Goal: Task Accomplishment & Management: Use online tool/utility

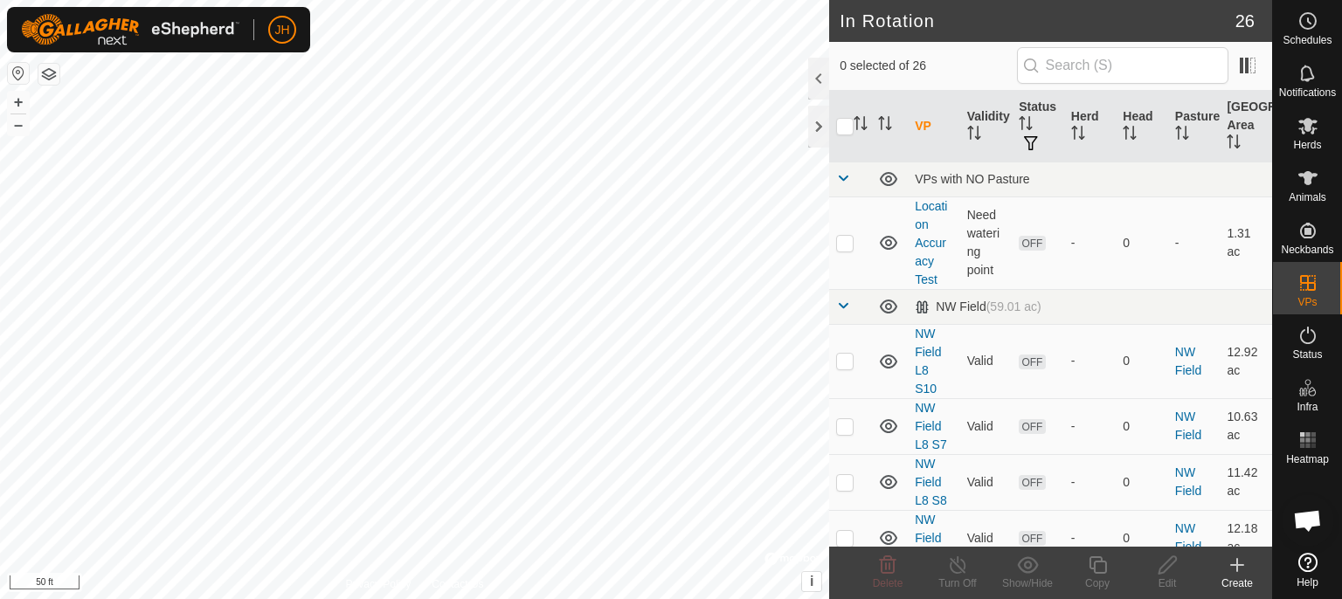
click at [1241, 568] on icon at bounding box center [1236, 565] width 21 height 21
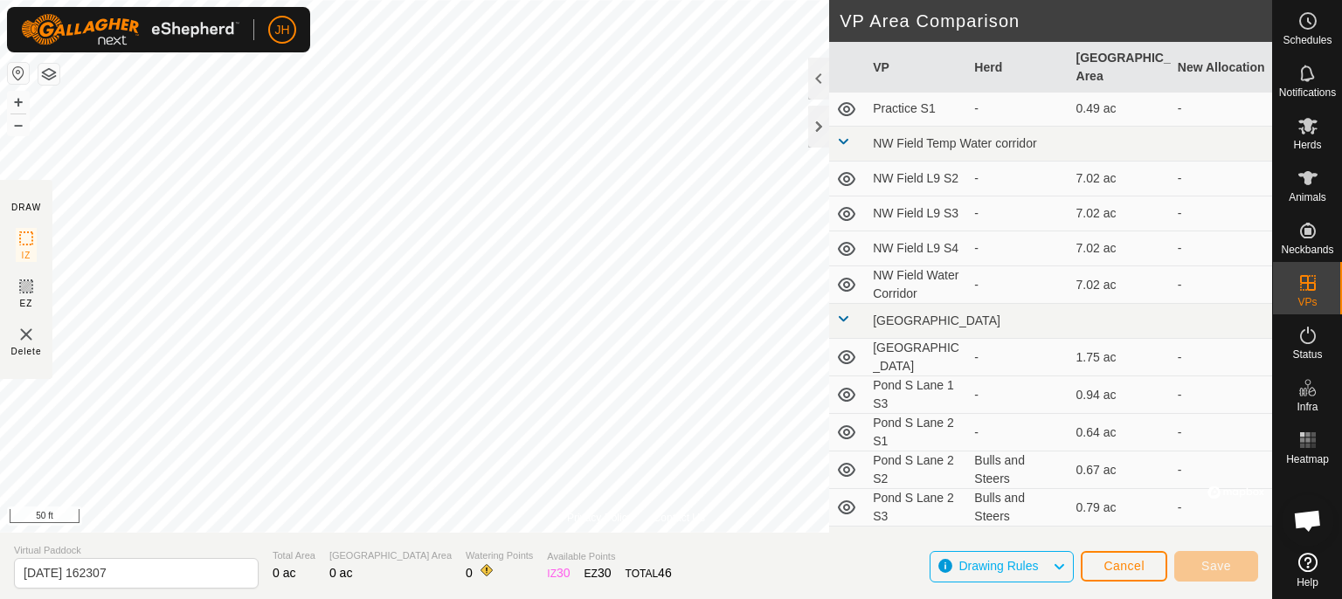
scroll to position [704, 0]
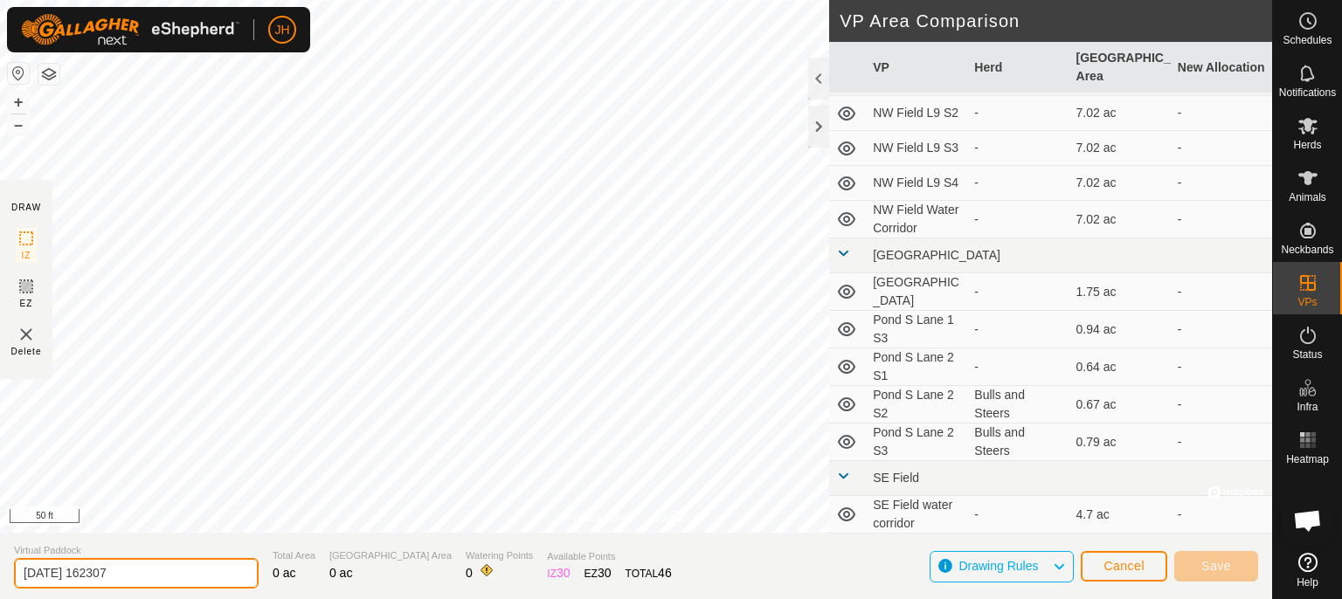
click at [162, 578] on input "[DATE] 162307" at bounding box center [136, 573] width 245 height 31
drag, startPoint x: 183, startPoint y: 575, endPoint x: 0, endPoint y: 547, distance: 184.7
click at [14, 558] on input "[DATE] 162307" at bounding box center [136, 573] width 245 height 31
type input "Pond S Lane 3 S1"
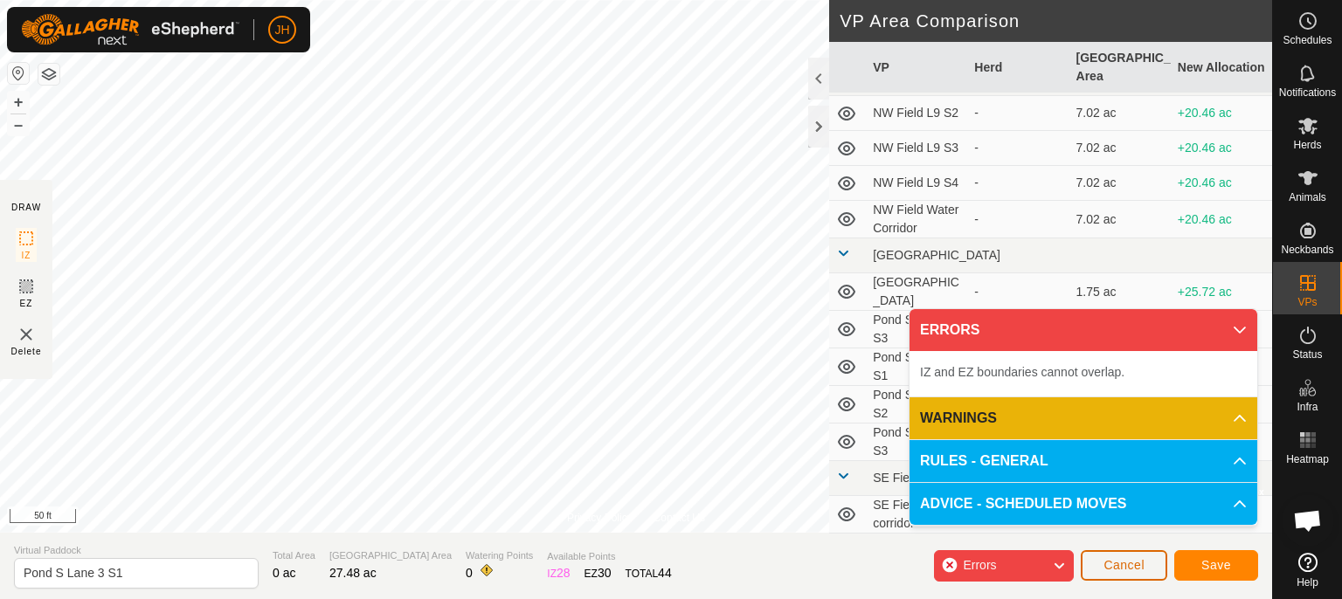
click at [1123, 571] on span "Cancel" at bounding box center [1123, 565] width 41 height 14
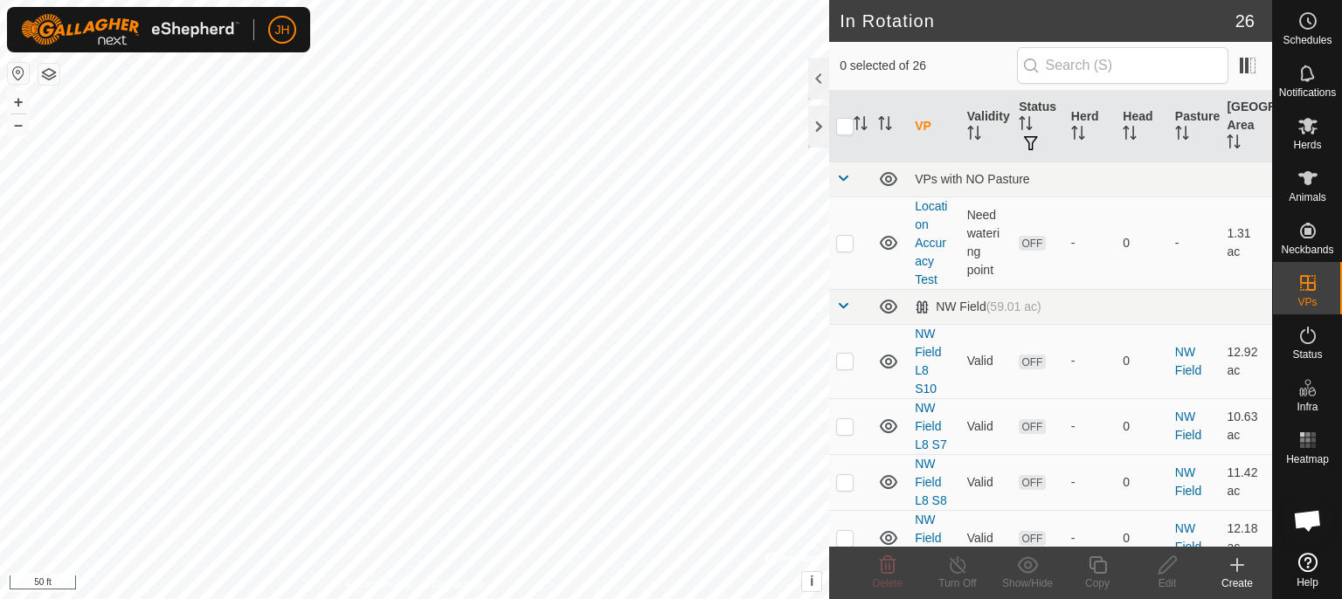
click at [1238, 568] on icon at bounding box center [1236, 565] width 21 height 21
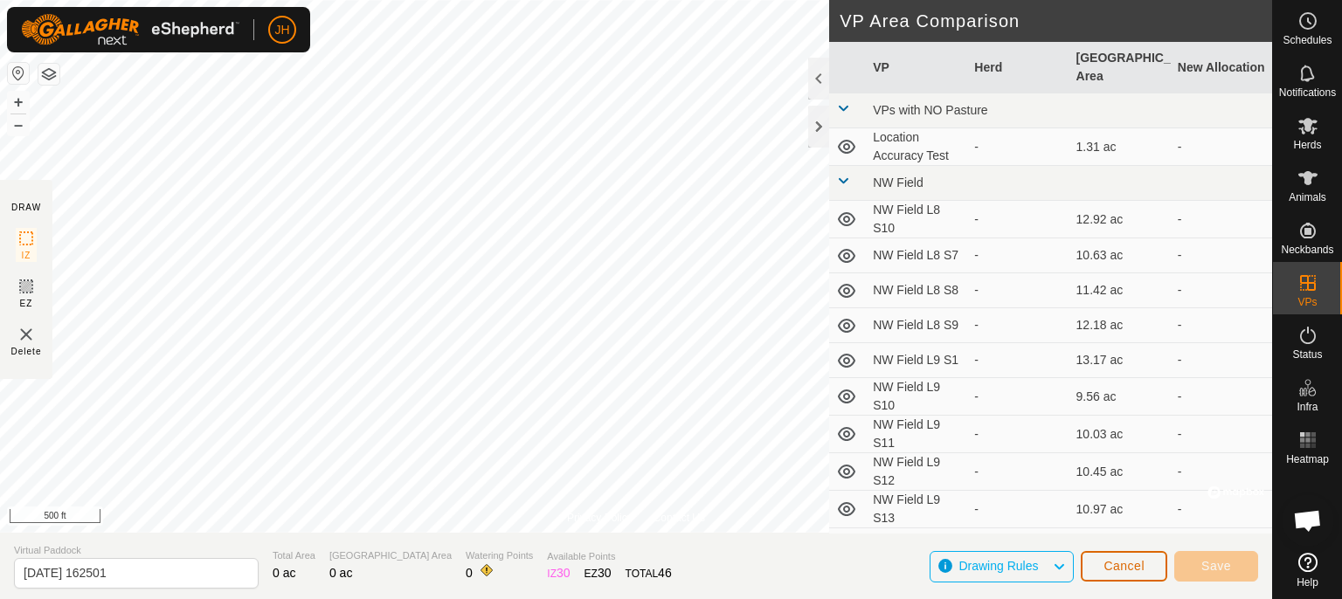
click at [1137, 562] on span "Cancel" at bounding box center [1123, 566] width 41 height 14
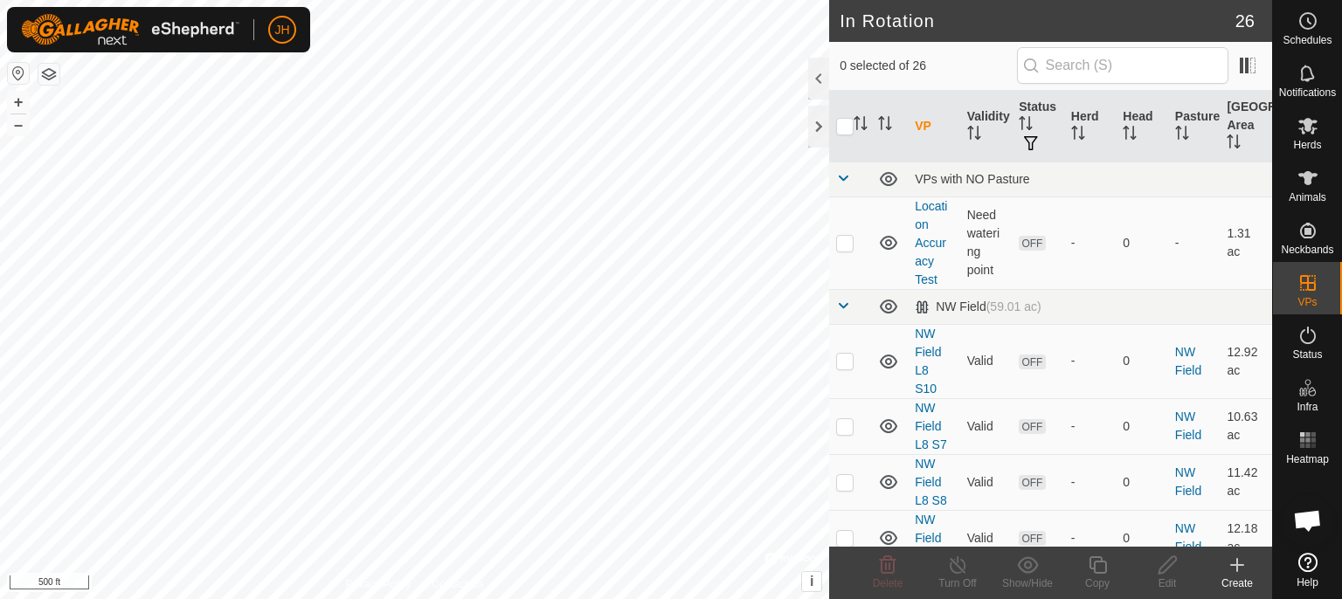
drag, startPoint x: 1137, startPoint y: 562, endPoint x: 542, endPoint y: -20, distance: 832.5
click at [1237, 571] on icon at bounding box center [1237, 565] width 0 height 12
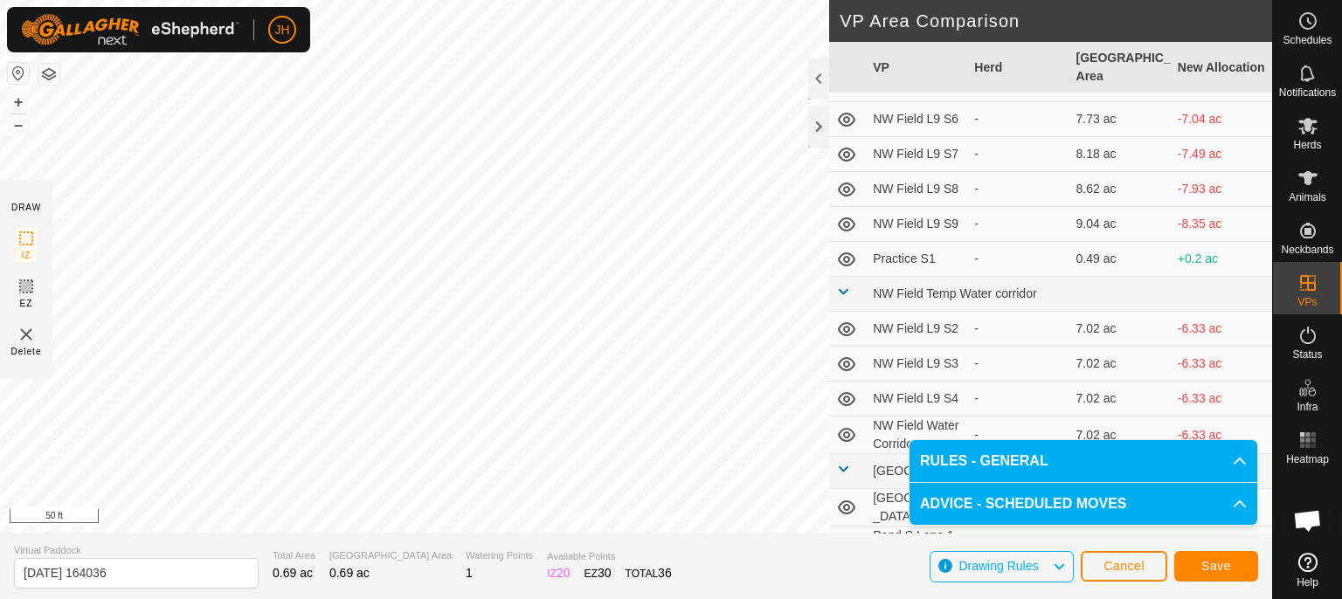
scroll to position [704, 0]
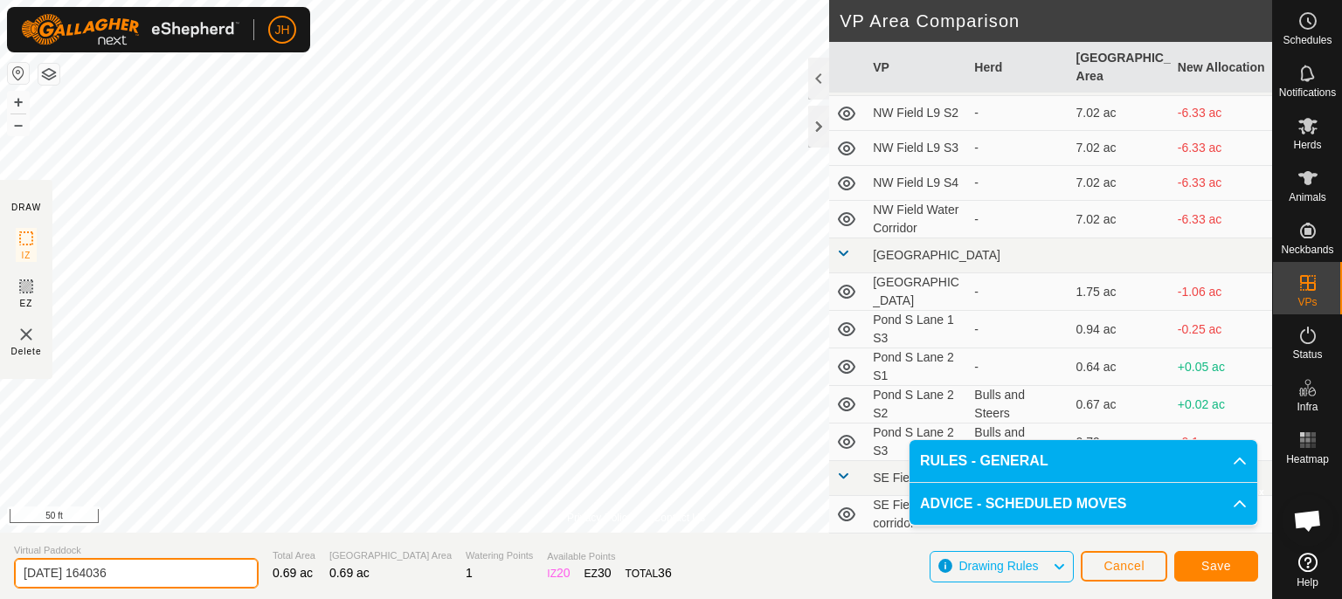
drag, startPoint x: 145, startPoint y: 571, endPoint x: 0, endPoint y: 510, distance: 157.3
click at [14, 558] on input "2025-10-10 164036" at bounding box center [136, 573] width 245 height 31
type input "Pond S Lane 3 S3"
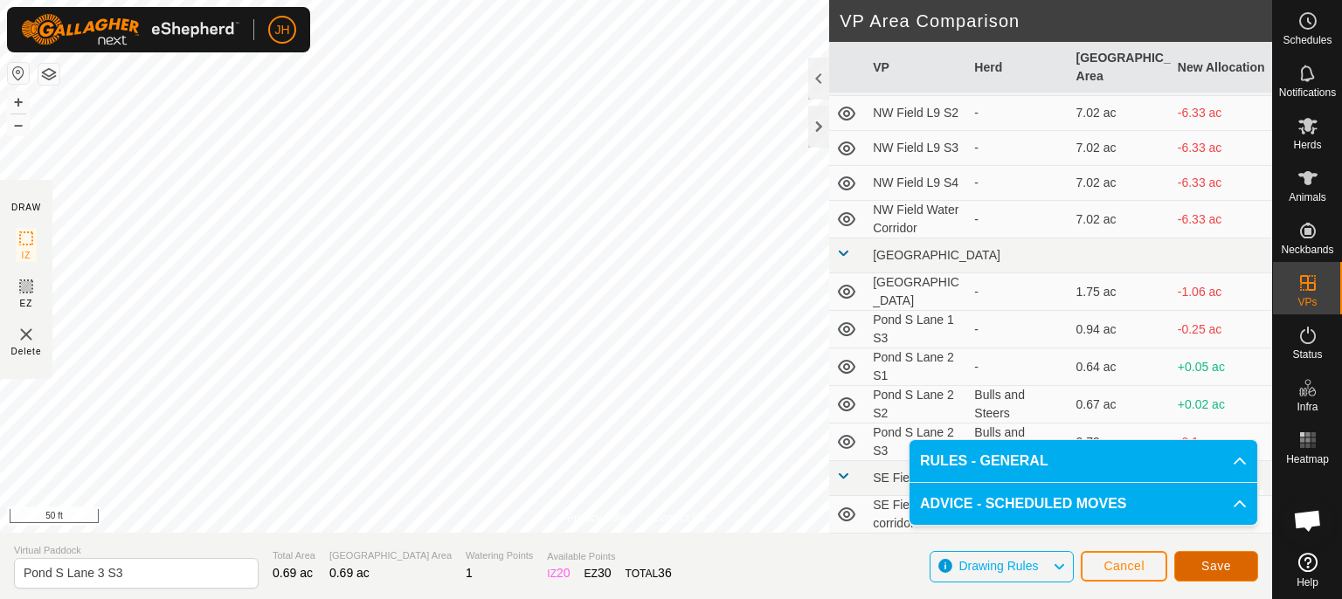
click at [1205, 559] on span "Save" at bounding box center [1216, 566] width 30 height 14
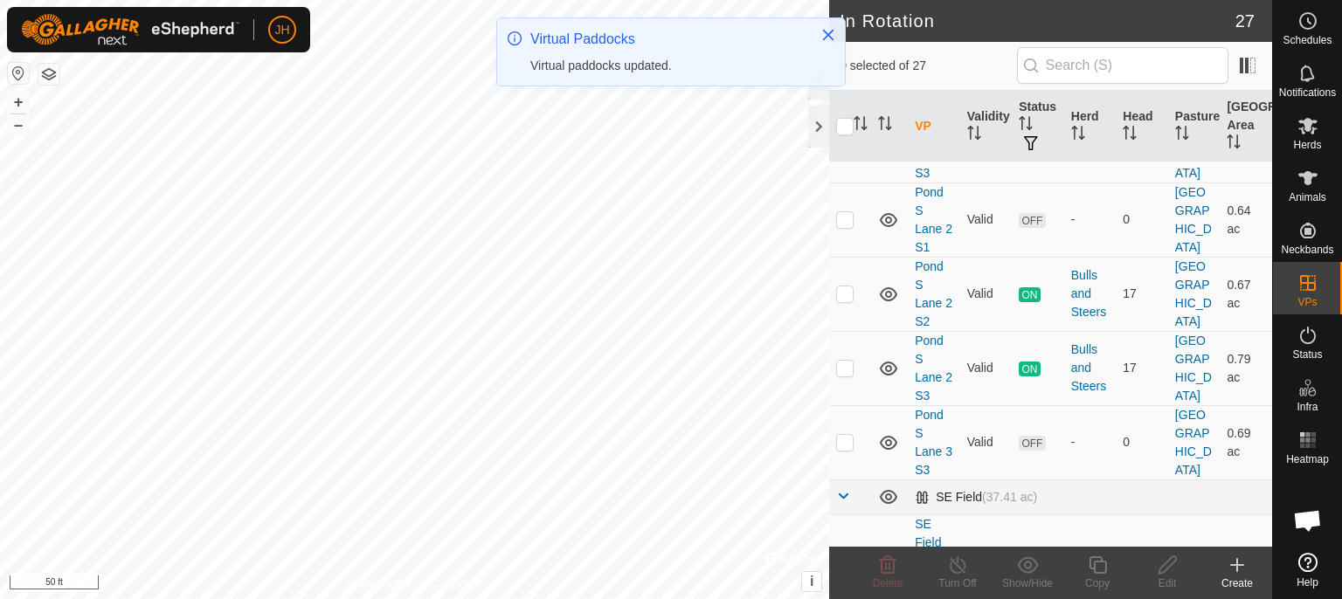
scroll to position [1806, 0]
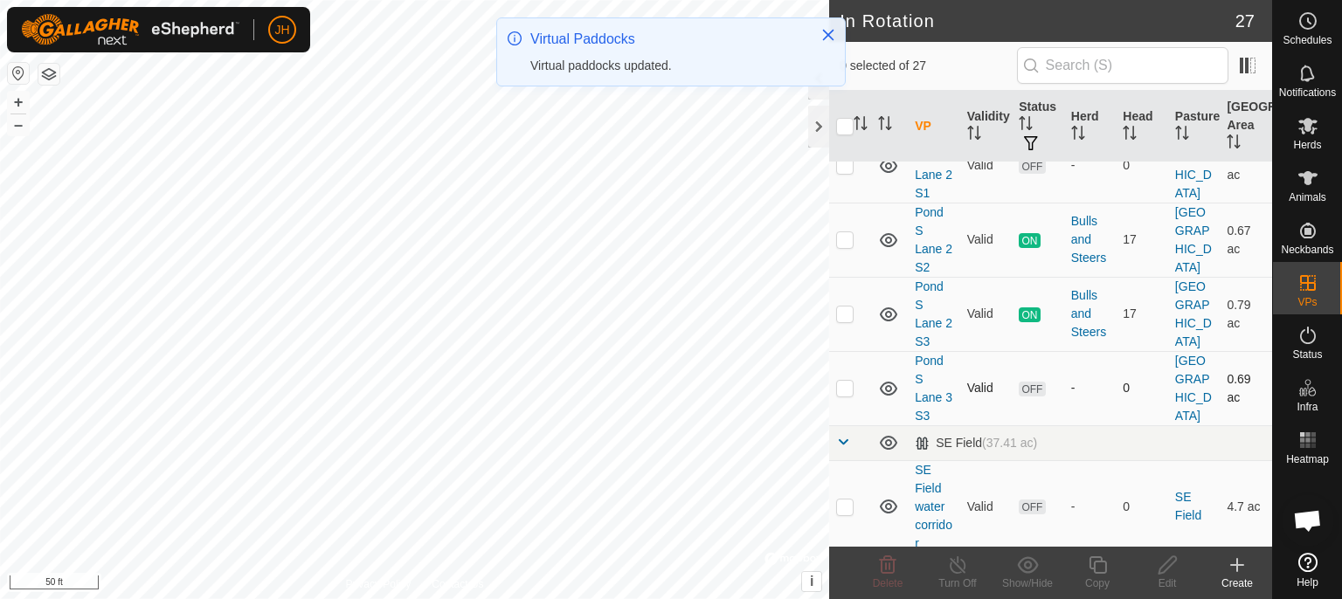
click at [845, 383] on p-checkbox at bounding box center [844, 388] width 17 height 14
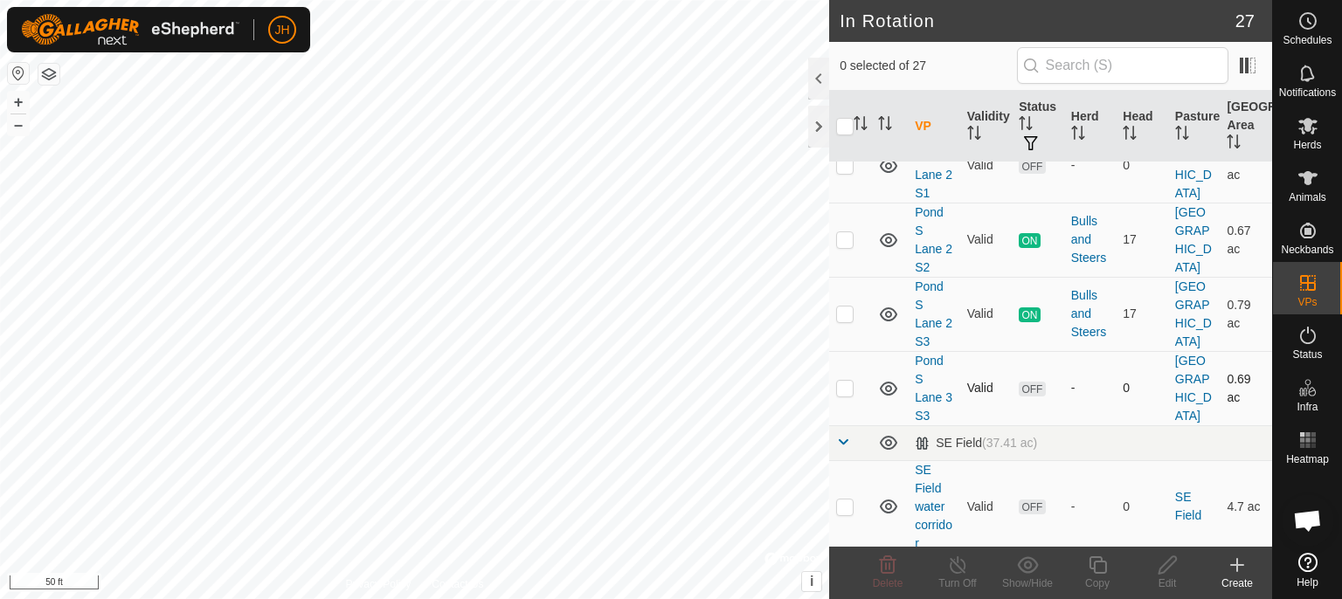
checkbox input "true"
click at [1096, 568] on icon at bounding box center [1098, 565] width 22 height 21
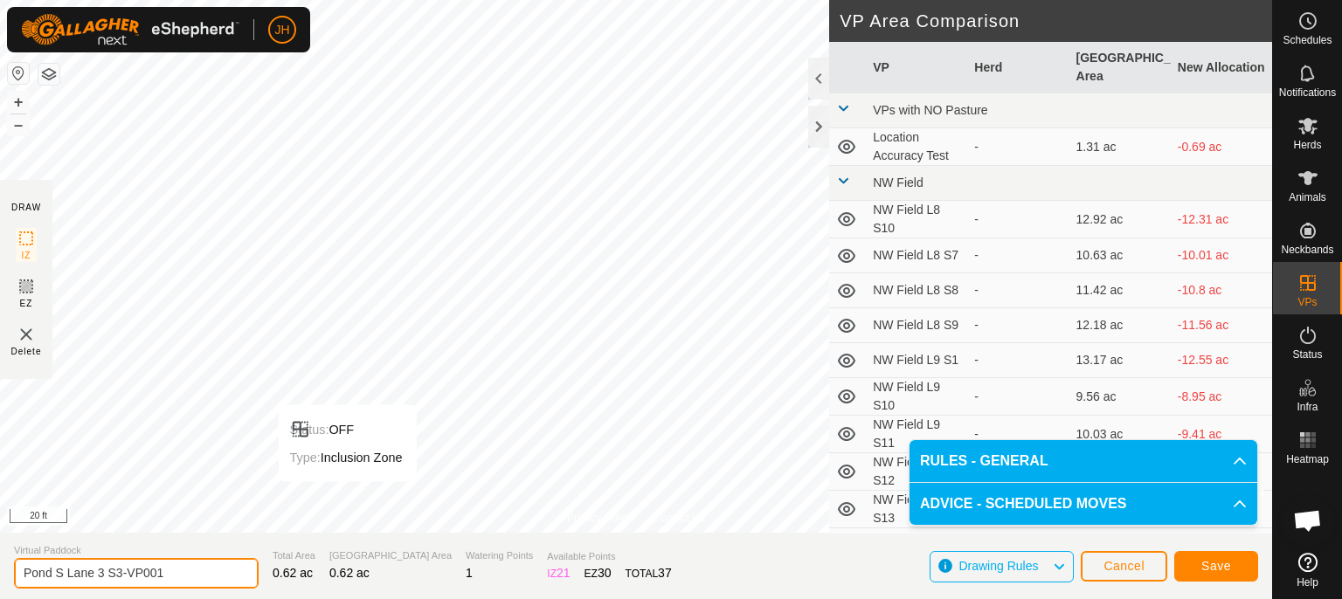
drag, startPoint x: 147, startPoint y: 572, endPoint x: 119, endPoint y: 577, distance: 28.4
click at [119, 577] on input "Pond S Lane 3 S3-VP001" at bounding box center [136, 573] width 245 height 31
type input "Pond S Lane 3 S1"
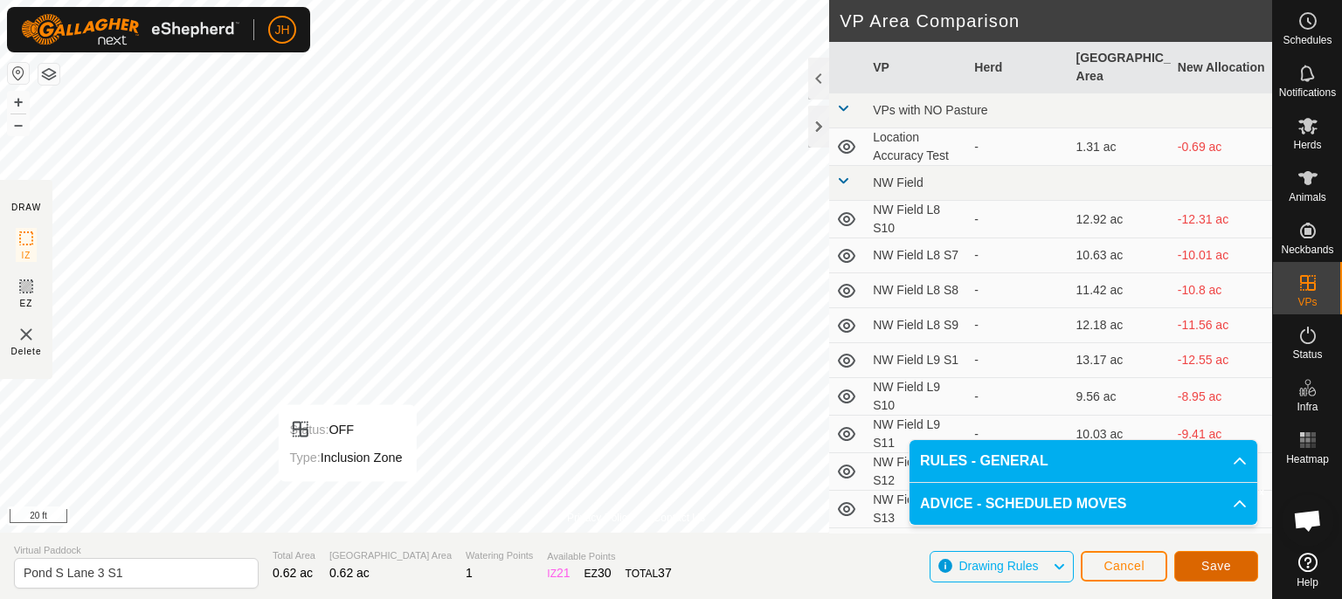
click at [1232, 564] on button "Save" at bounding box center [1216, 566] width 84 height 31
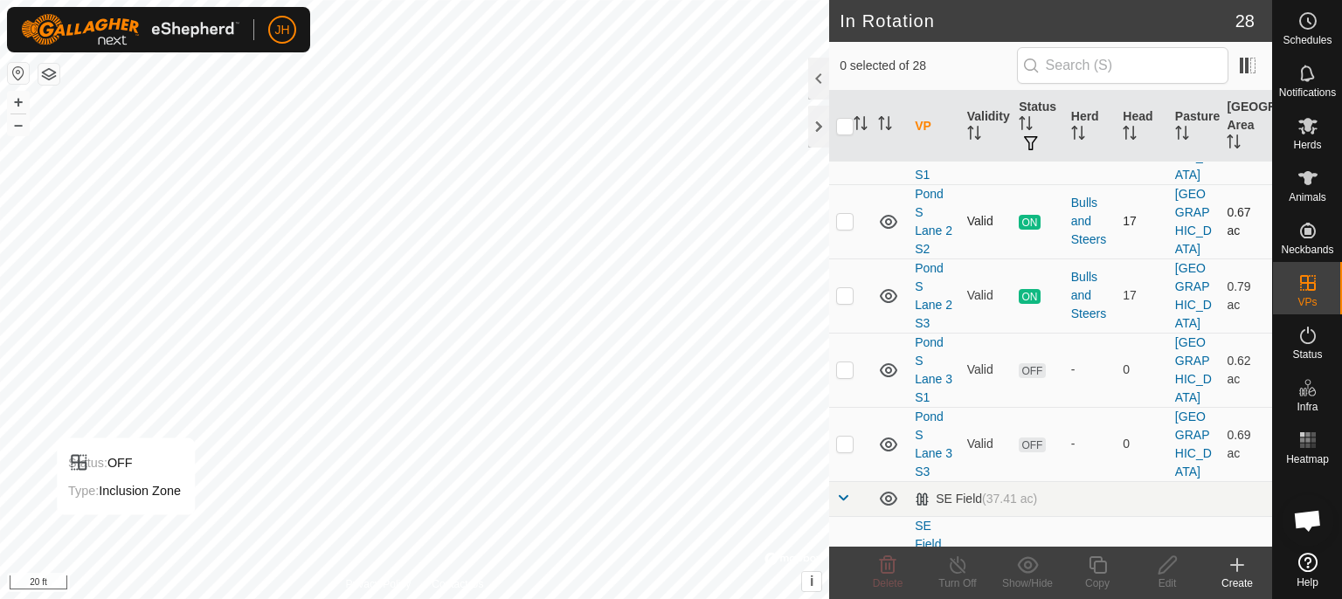
scroll to position [1845, 0]
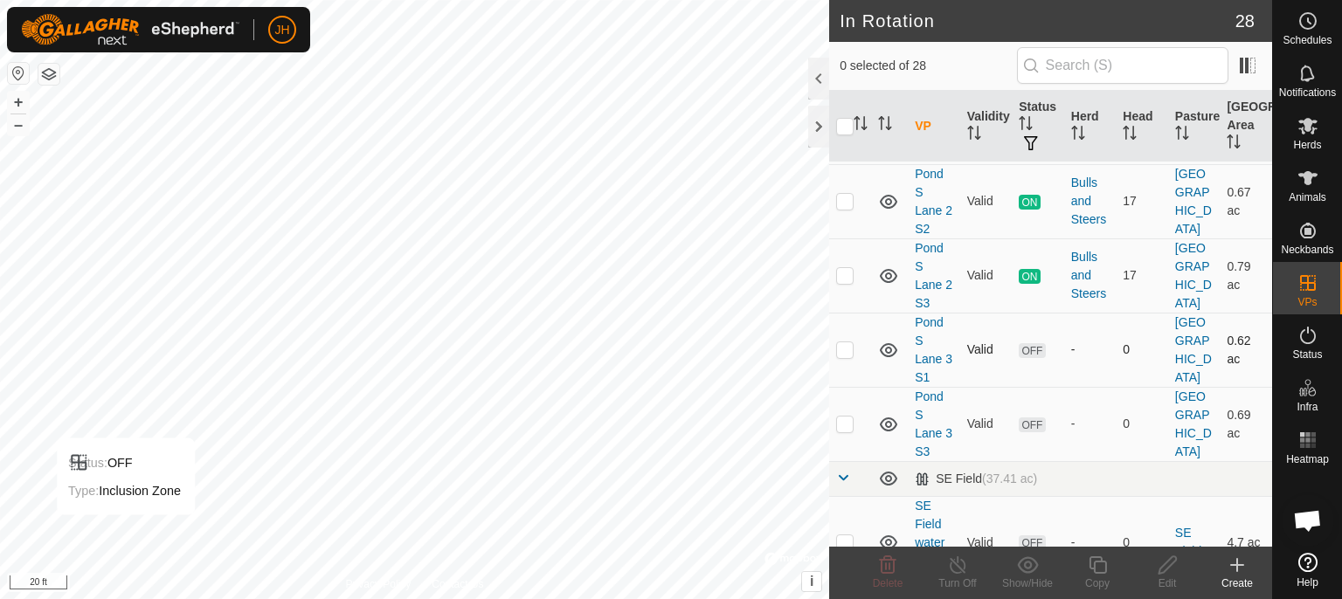
click at [849, 343] on p-checkbox at bounding box center [844, 349] width 17 height 14
checkbox input "true"
click at [1100, 568] on icon at bounding box center [1098, 565] width 22 height 21
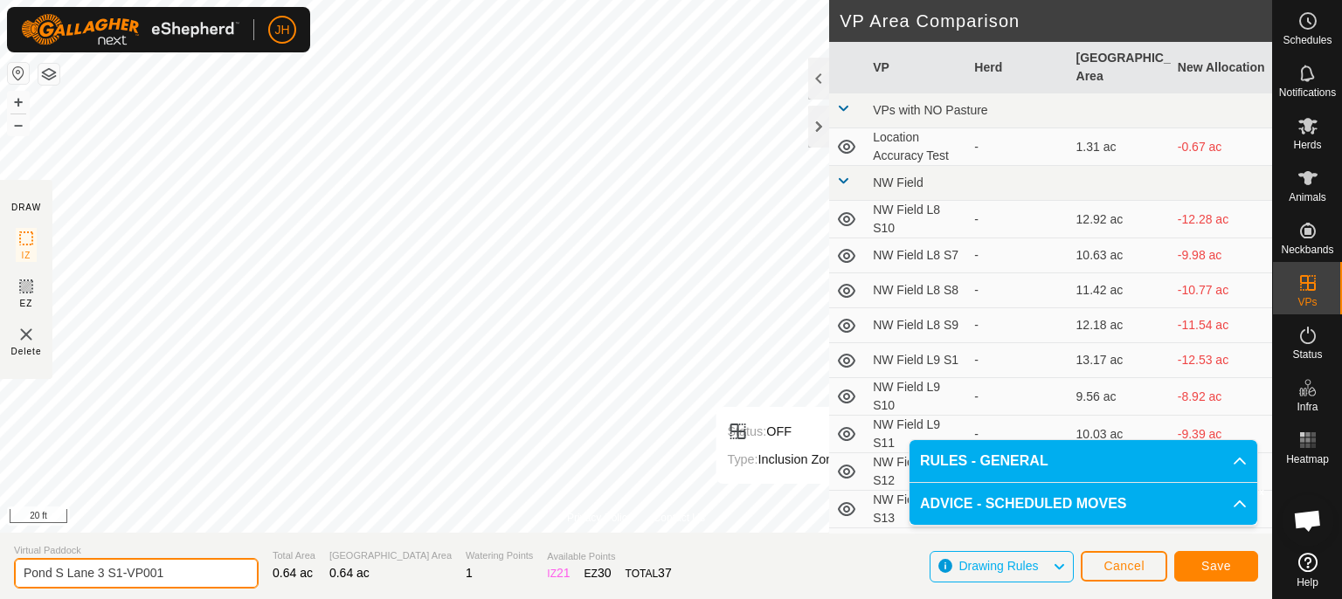
drag, startPoint x: 177, startPoint y: 571, endPoint x: 117, endPoint y: 581, distance: 61.0
click at [115, 581] on input "Pond S Lane 3 S1-VP001" at bounding box center [136, 573] width 245 height 31
type input "Pond S Lane 3 S2"
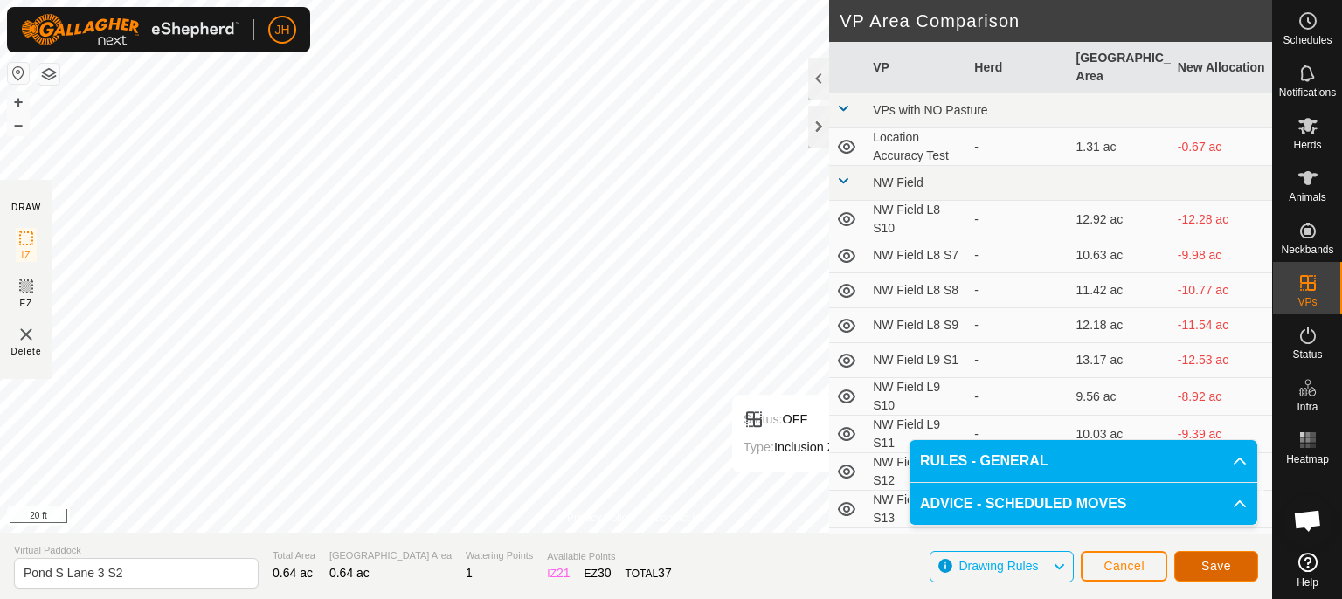
click at [1224, 572] on span "Save" at bounding box center [1216, 566] width 30 height 14
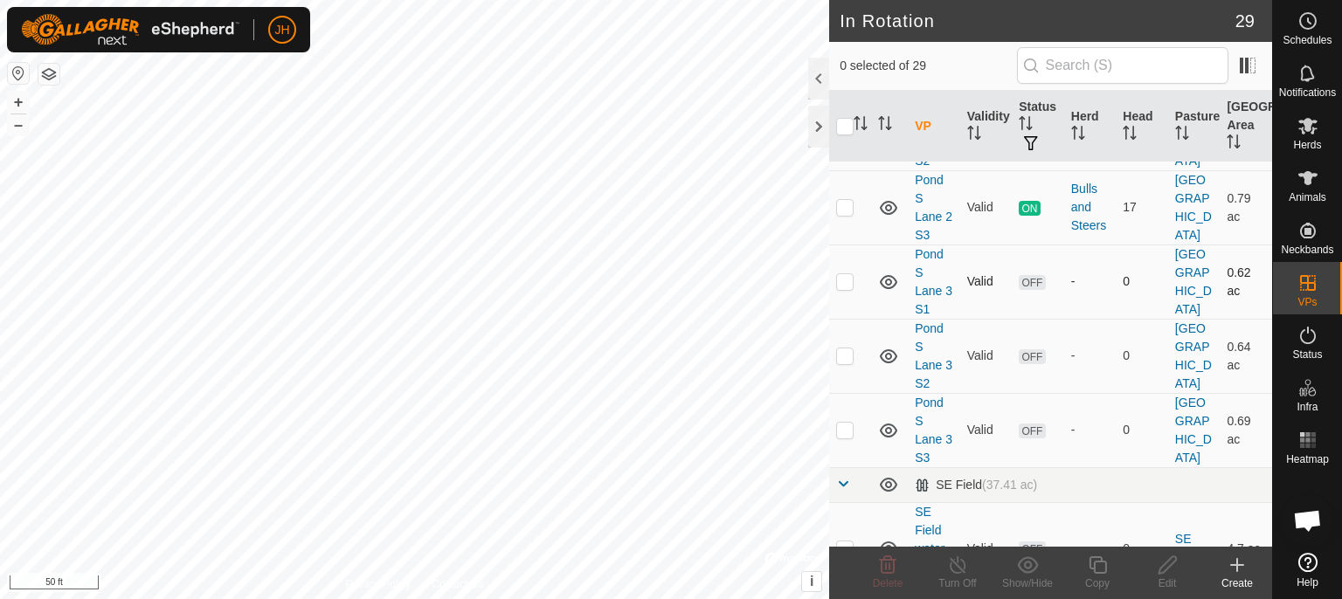
scroll to position [1955, 0]
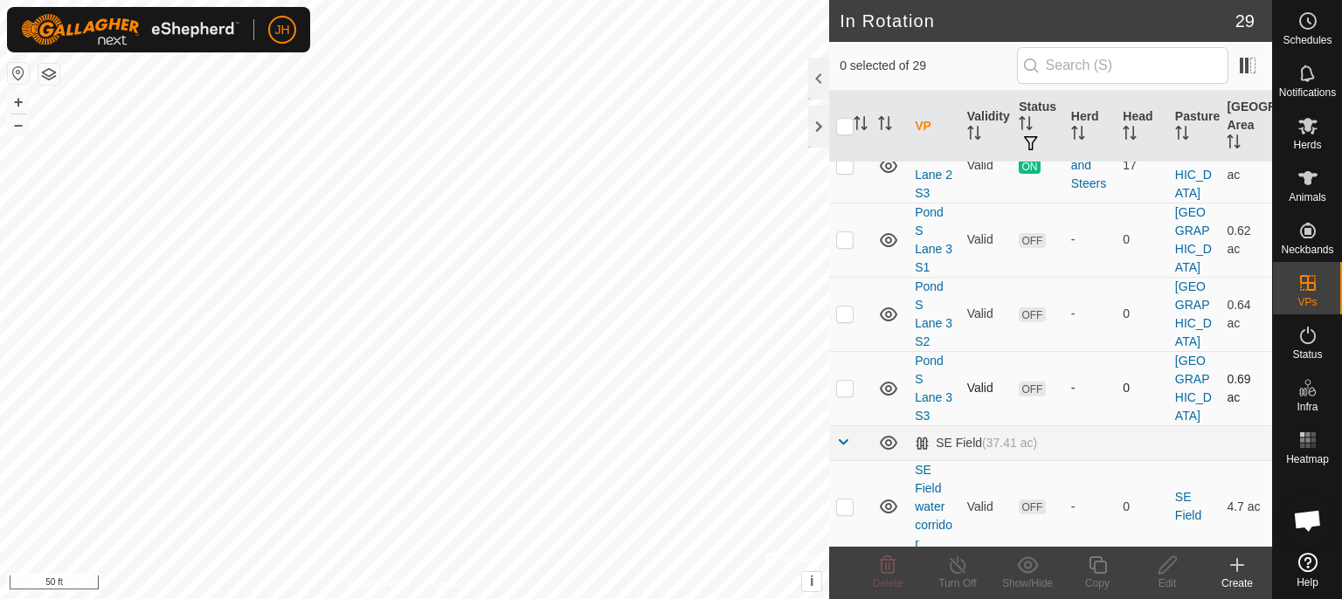
click at [845, 384] on p-checkbox at bounding box center [844, 388] width 17 height 14
checkbox input "true"
click at [851, 309] on p-checkbox at bounding box center [844, 314] width 17 height 14
checkbox input "true"
click at [845, 235] on p-checkbox at bounding box center [844, 239] width 17 height 14
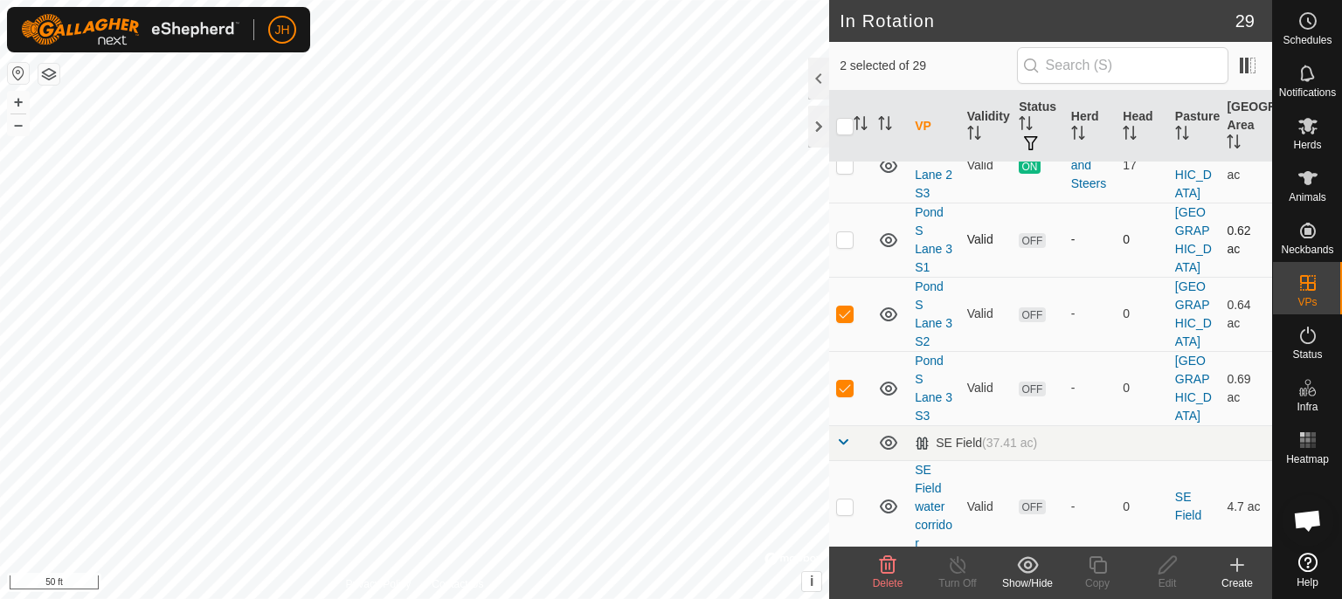
checkbox input "true"
drag, startPoint x: 841, startPoint y: 382, endPoint x: 839, endPoint y: 369, distance: 13.2
click at [841, 381] on p-checkbox at bounding box center [844, 388] width 17 height 14
checkbox input "false"
click at [847, 310] on p-checkbox at bounding box center [844, 314] width 17 height 14
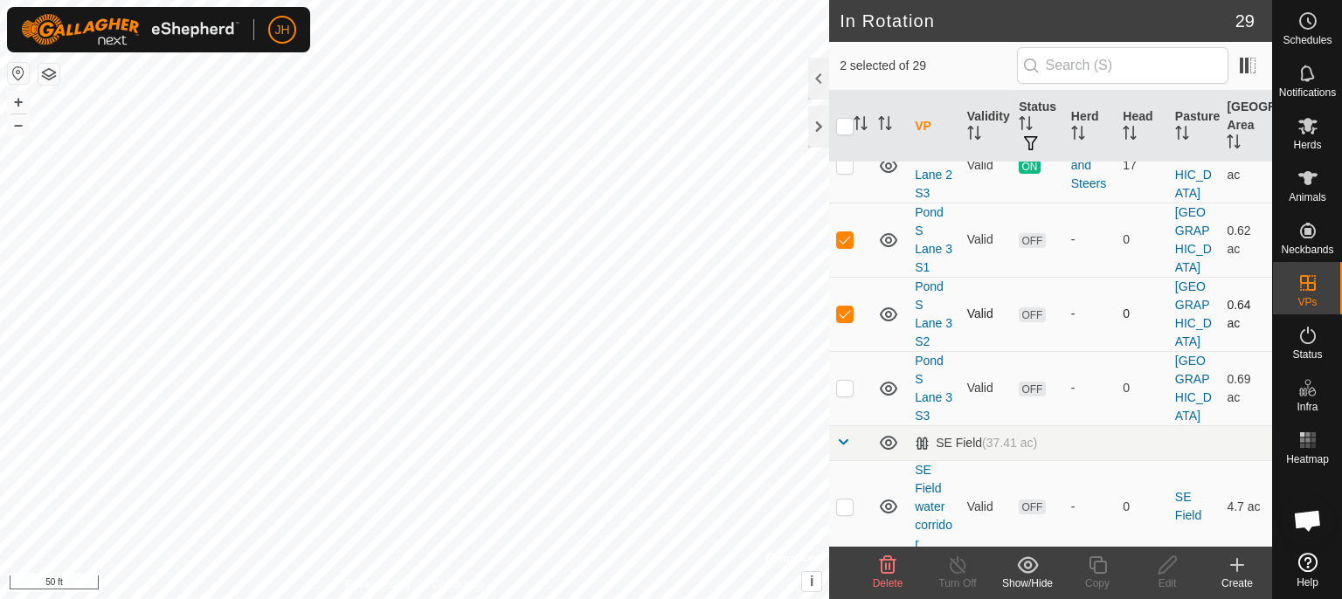
checkbox input "false"
click at [838, 232] on p-checkbox at bounding box center [844, 239] width 17 height 14
click at [841, 236] on p-checkbox at bounding box center [844, 239] width 17 height 14
checkbox input "true"
click at [846, 381] on p-checkbox at bounding box center [844, 388] width 17 height 14
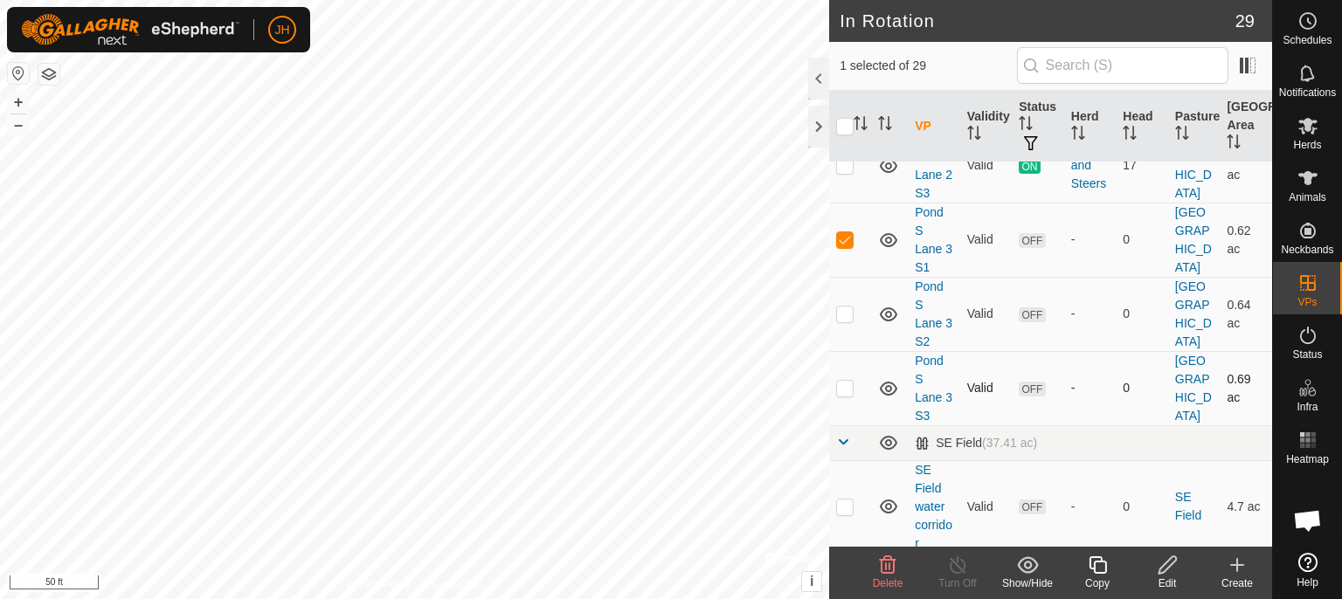
checkbox input "true"
click at [840, 232] on p-checkbox at bounding box center [844, 239] width 17 height 14
checkbox input "false"
click at [1235, 568] on icon at bounding box center [1236, 565] width 21 height 21
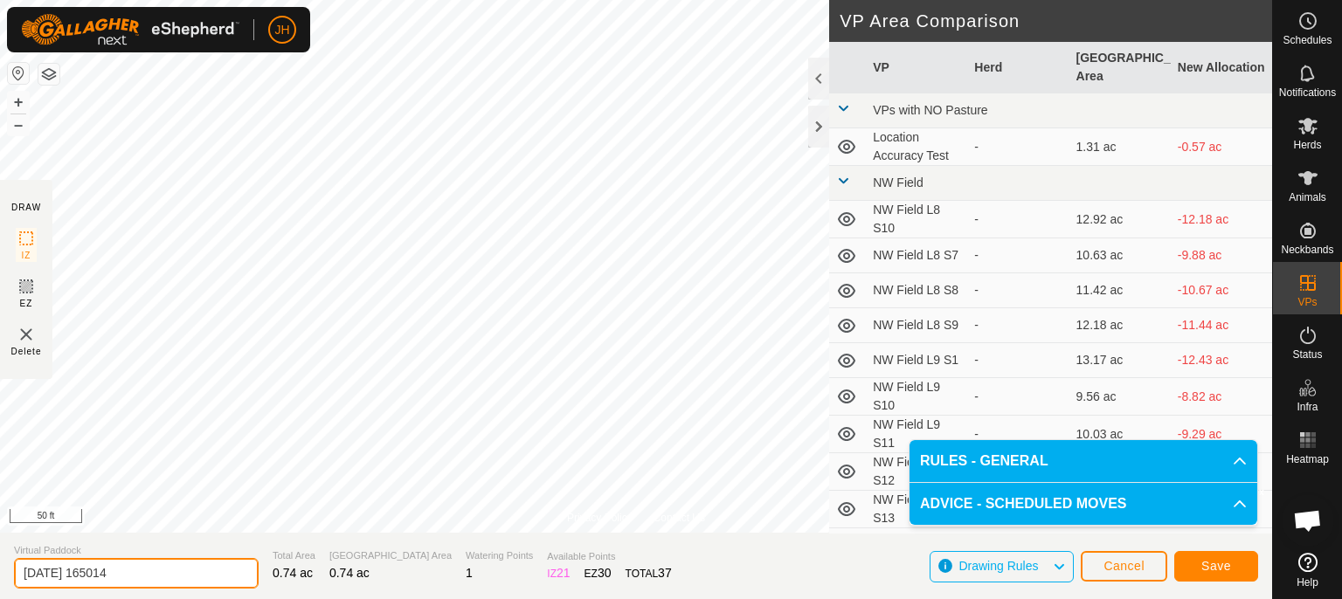
drag, startPoint x: 137, startPoint y: 569, endPoint x: 23, endPoint y: 552, distance: 115.6
click at [14, 567] on input "2025-10-10 165014" at bounding box center [136, 573] width 245 height 31
click at [159, 572] on input "2025-10-10 165014" at bounding box center [136, 573] width 245 height 31
drag, startPoint x: 159, startPoint y: 572, endPoint x: 0, endPoint y: 544, distance: 161.4
click at [14, 558] on input "2025-10-10 165014" at bounding box center [136, 573] width 245 height 31
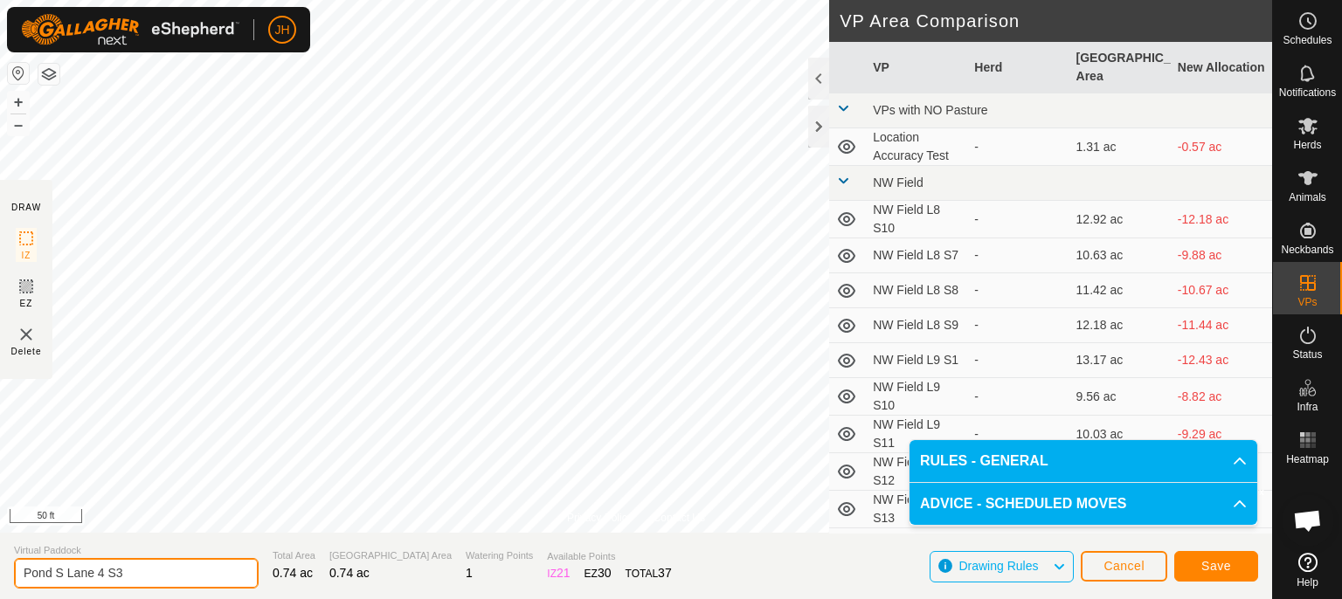
type input "Pond S Lane 4 S3"
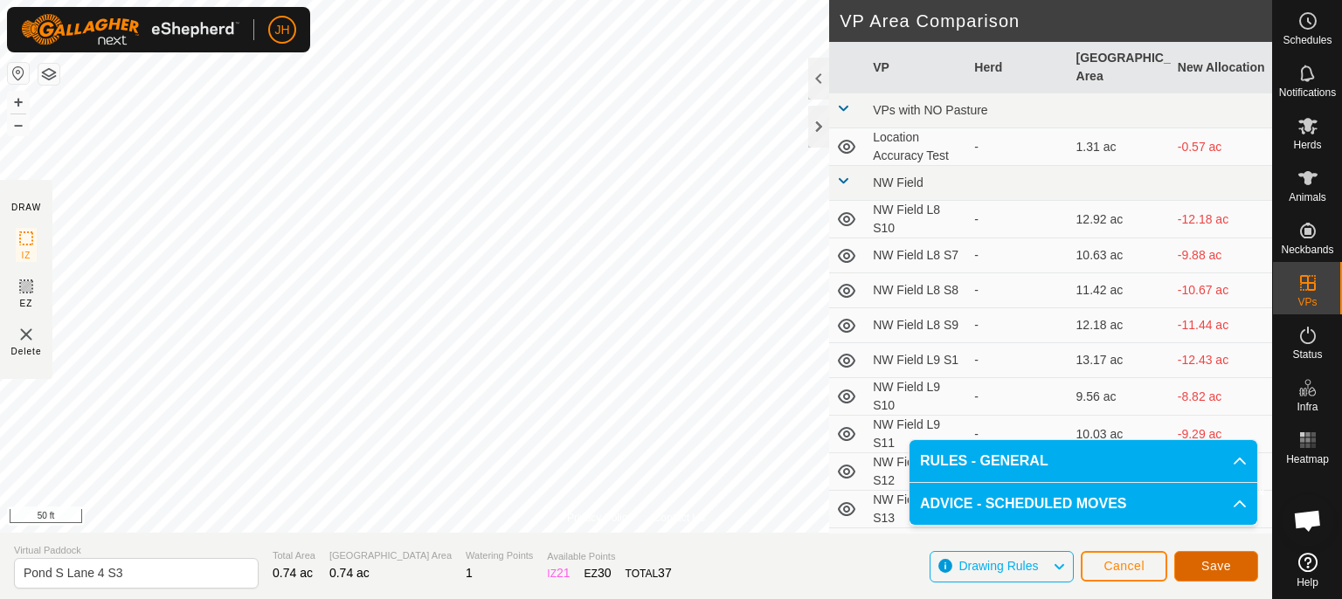
click at [1224, 564] on span "Save" at bounding box center [1216, 566] width 30 height 14
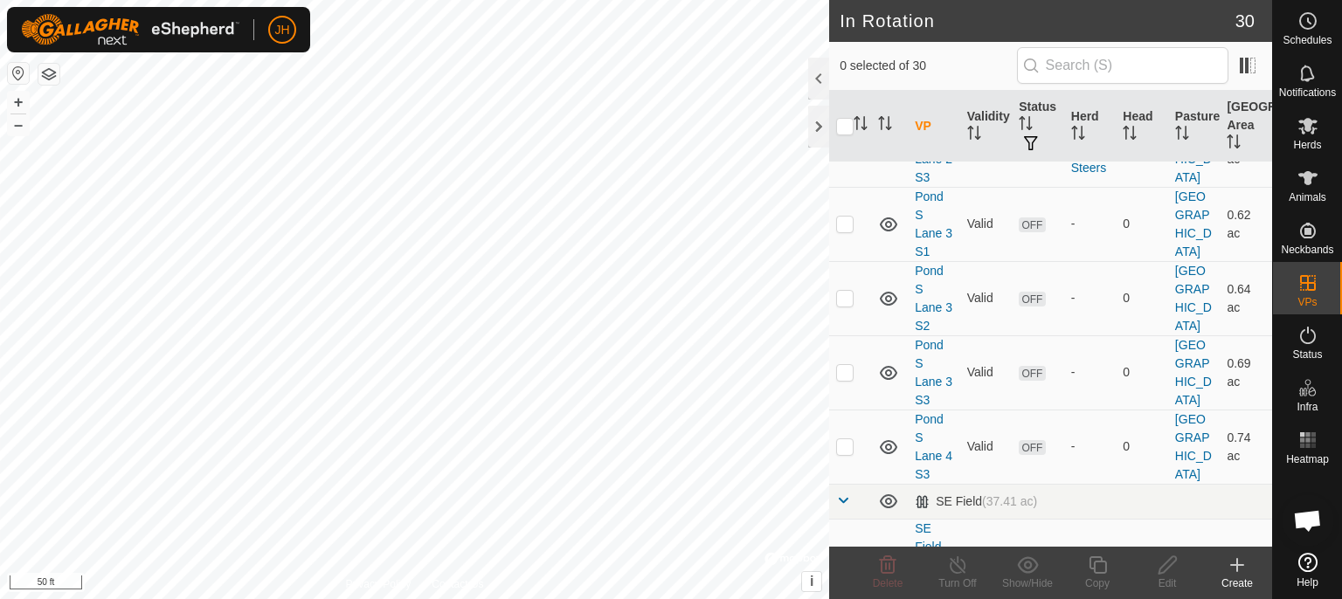
scroll to position [1936, 0]
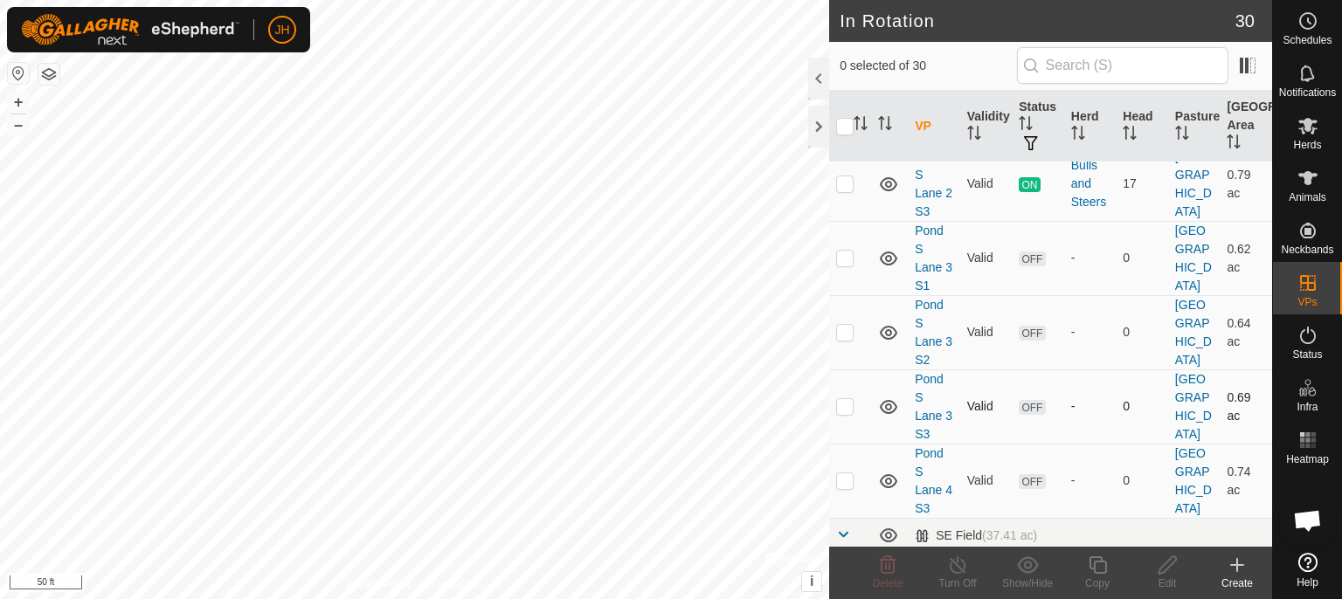
click at [844, 399] on p-checkbox at bounding box center [844, 406] width 17 height 14
checkbox input "true"
click at [847, 476] on p-checkbox at bounding box center [844, 480] width 17 height 14
checkbox input "true"
click at [843, 399] on p-checkbox at bounding box center [844, 406] width 17 height 14
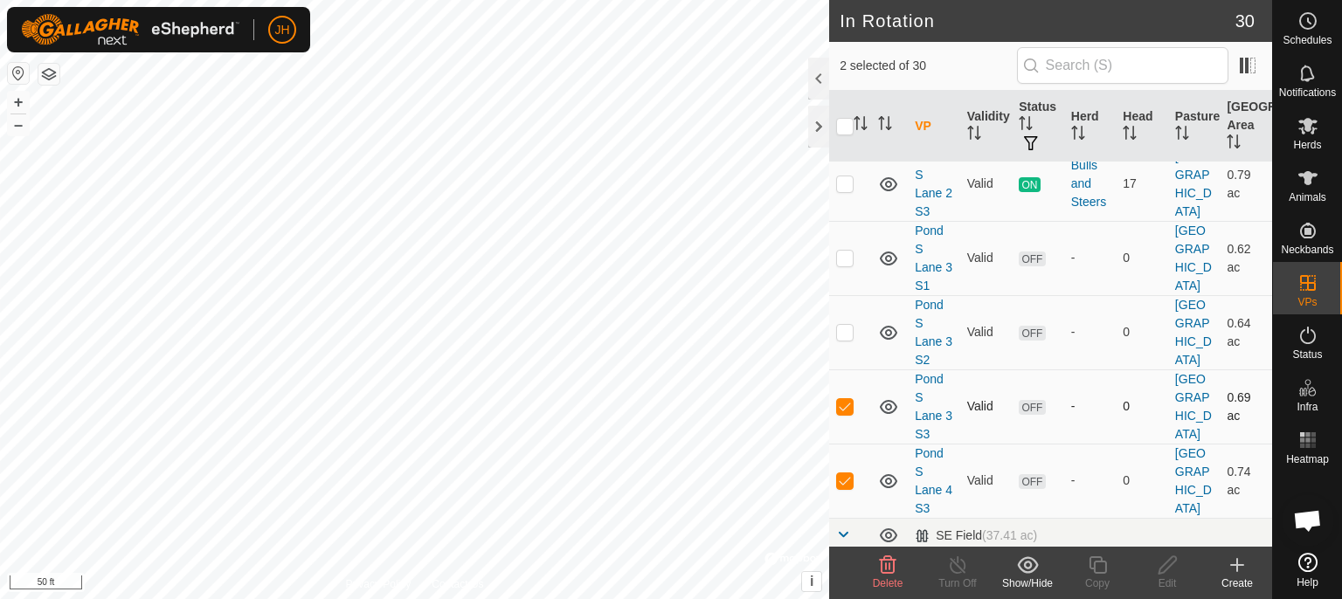
checkbox input "false"
click at [1095, 568] on icon at bounding box center [1098, 565] width 22 height 21
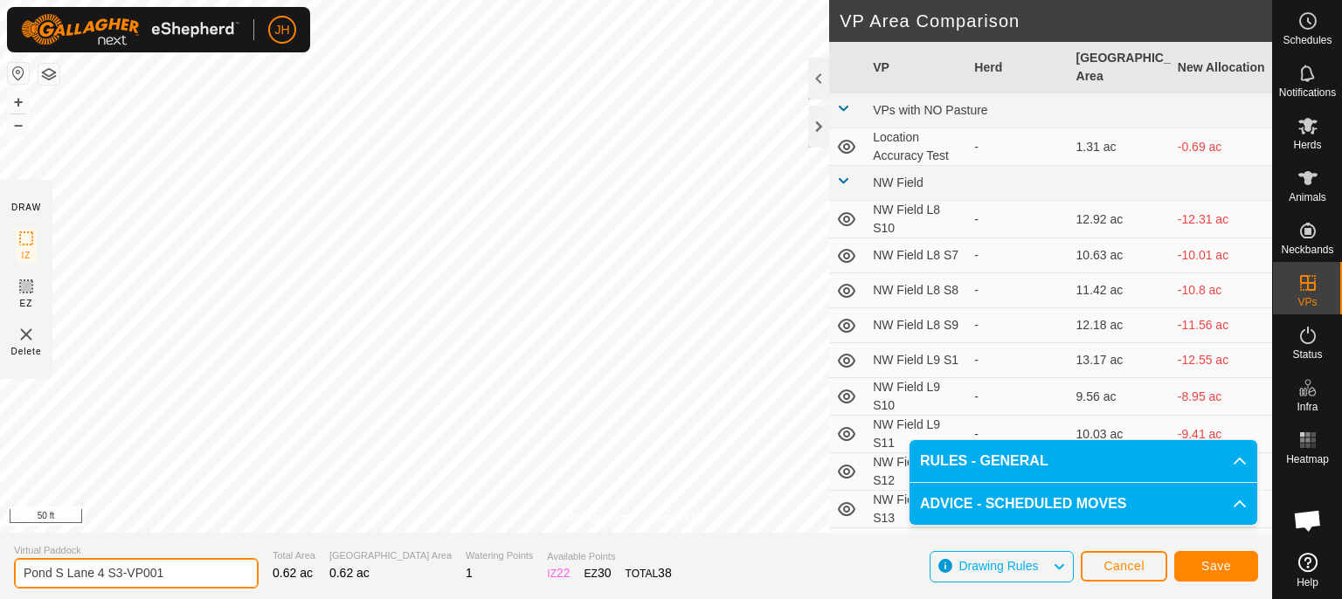
drag, startPoint x: 176, startPoint y: 572, endPoint x: 117, endPoint y: 570, distance: 59.4
click at [117, 571] on input "Pond S Lane 4 S3-VP001" at bounding box center [136, 573] width 245 height 31
type input "Pond S Lane 4 S1"
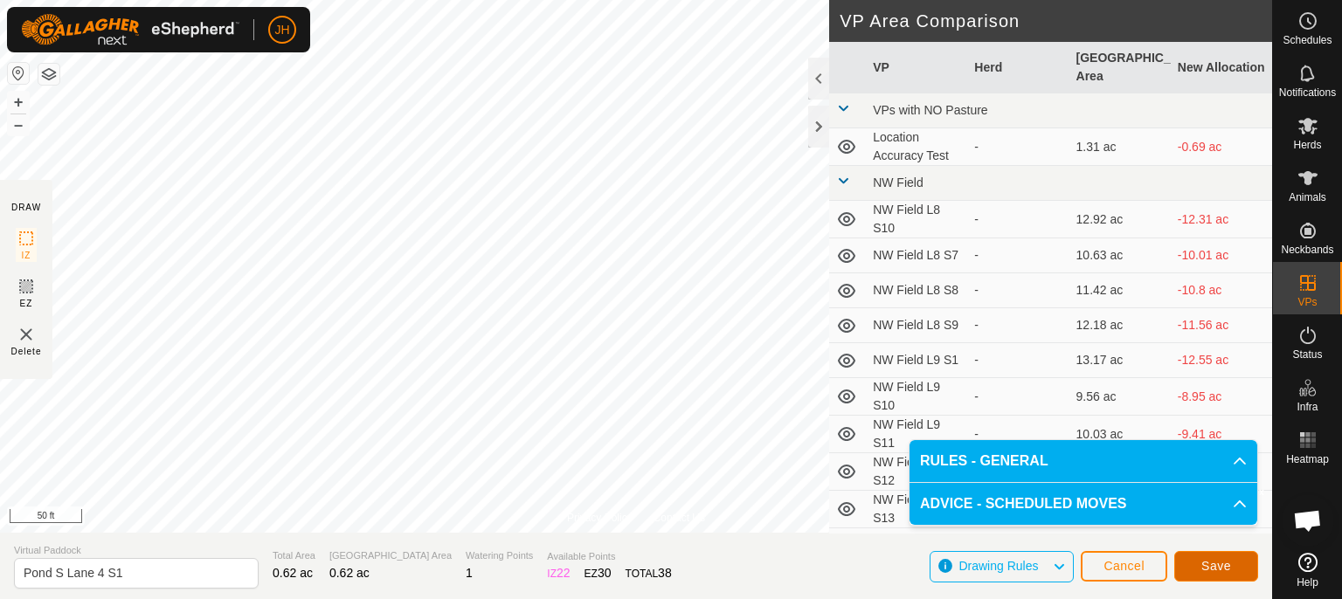
click at [1197, 567] on button "Save" at bounding box center [1216, 566] width 84 height 31
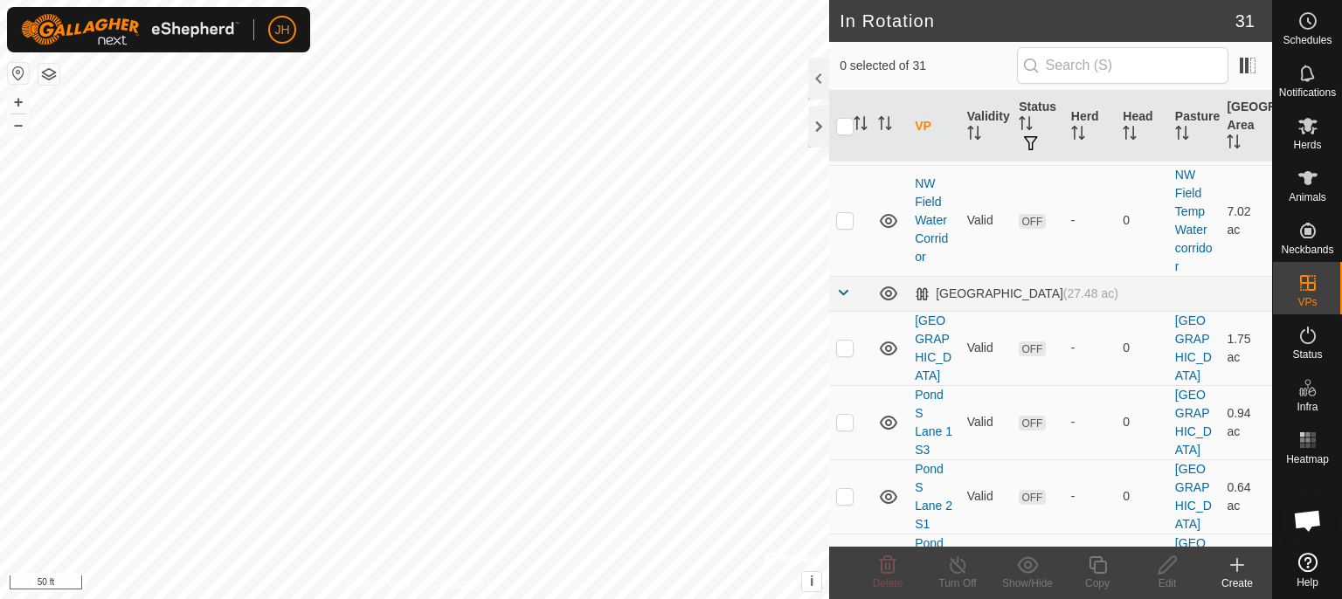
scroll to position [2103, 0]
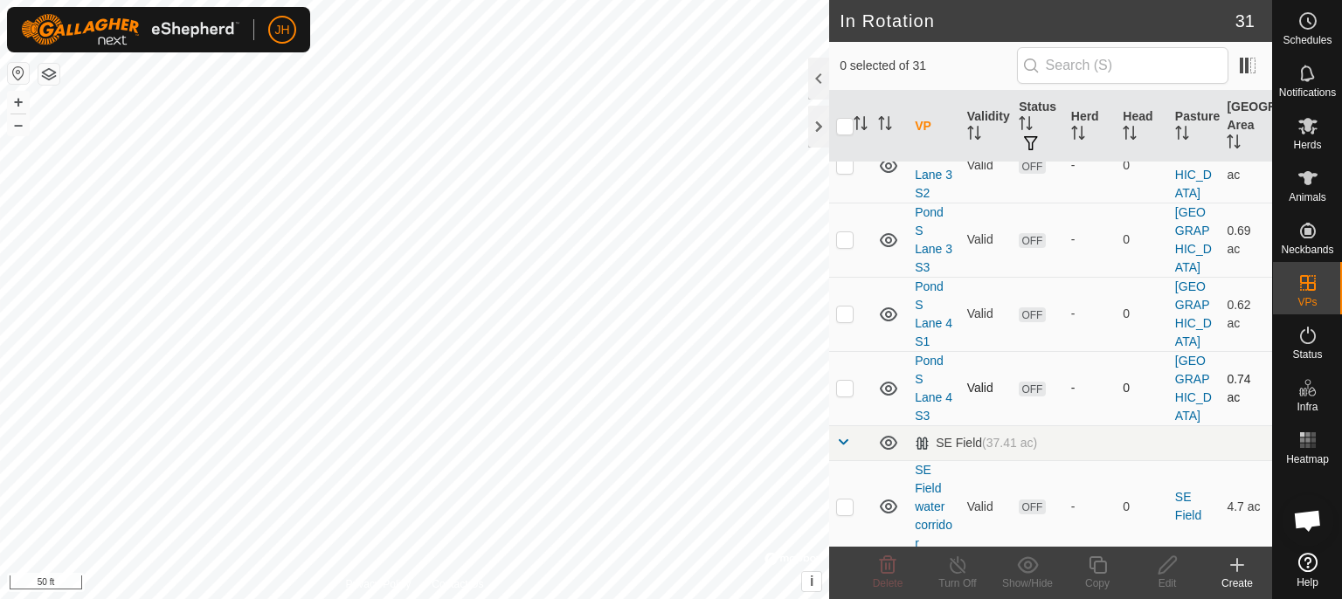
click at [845, 381] on p-checkbox at bounding box center [844, 388] width 17 height 14
checkbox input "true"
click at [1100, 572] on icon at bounding box center [1096, 564] width 17 height 17
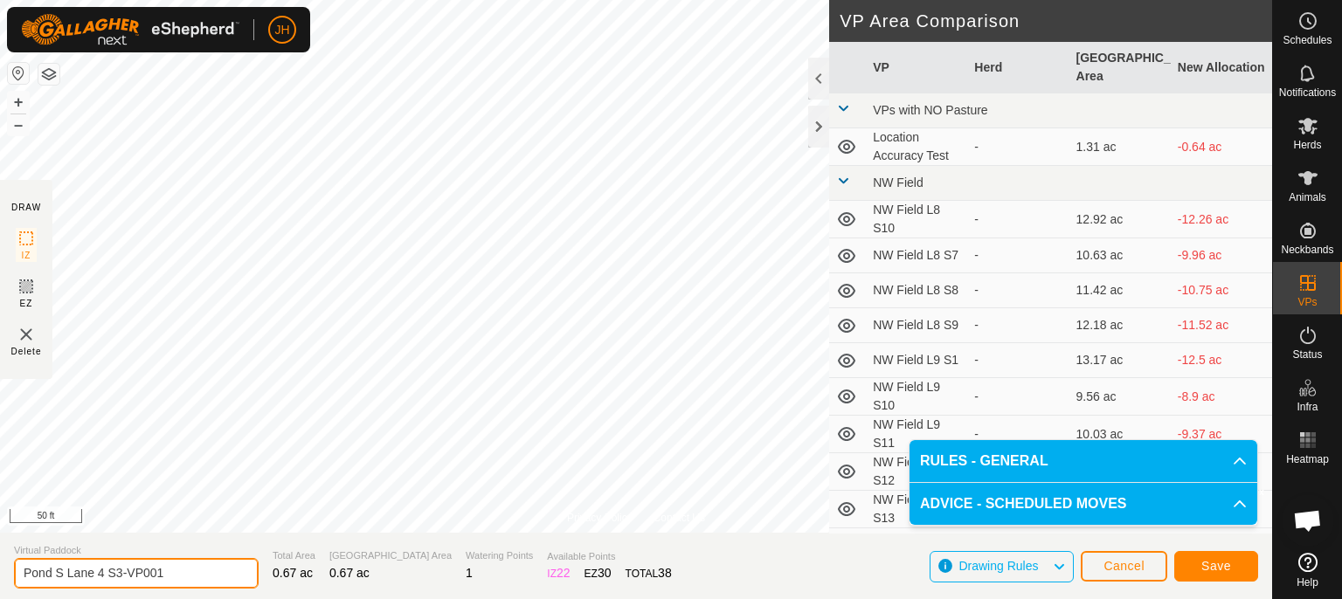
drag, startPoint x: 183, startPoint y: 571, endPoint x: 117, endPoint y: 572, distance: 66.4
click at [117, 572] on input "Pond S Lane 4 S3-VP001" at bounding box center [136, 573] width 245 height 31
type input "Pond S Lane 4 S2"
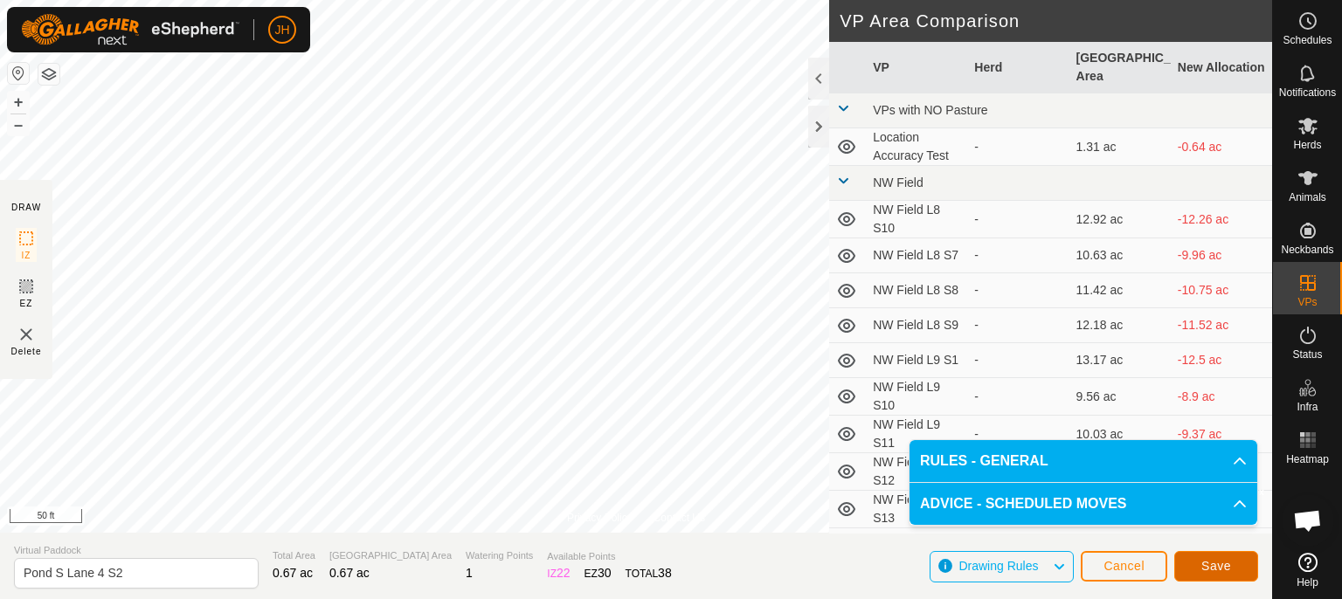
click at [1204, 563] on span "Save" at bounding box center [1216, 566] width 30 height 14
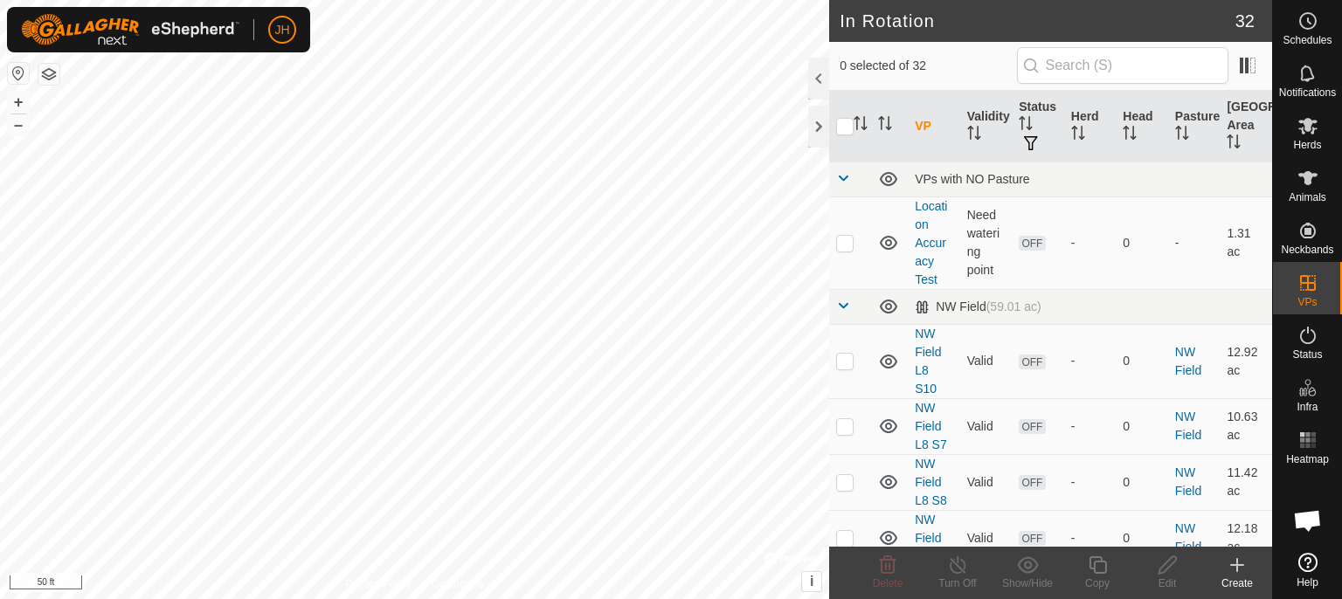
click at [1238, 571] on icon at bounding box center [1236, 565] width 21 height 21
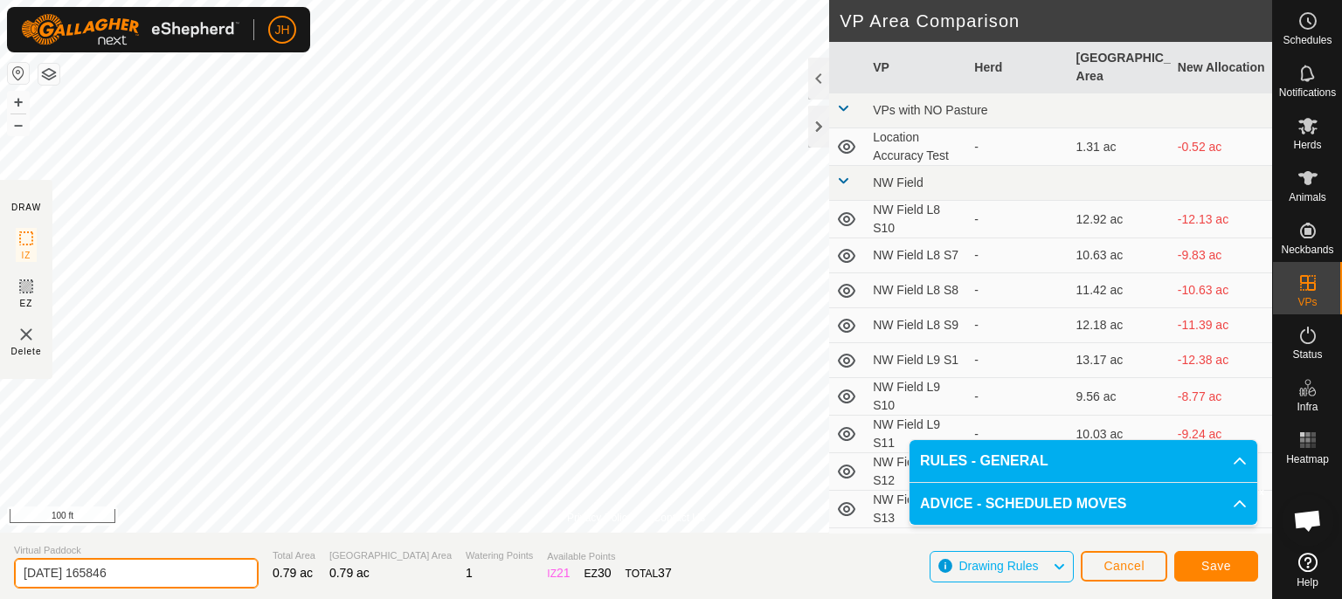
drag, startPoint x: 176, startPoint y: 567, endPoint x: 19, endPoint y: 598, distance: 160.3
click at [14, 589] on input "2025-10-10 165846" at bounding box center [136, 573] width 245 height 31
type input "Pond S Lane 5 S3"
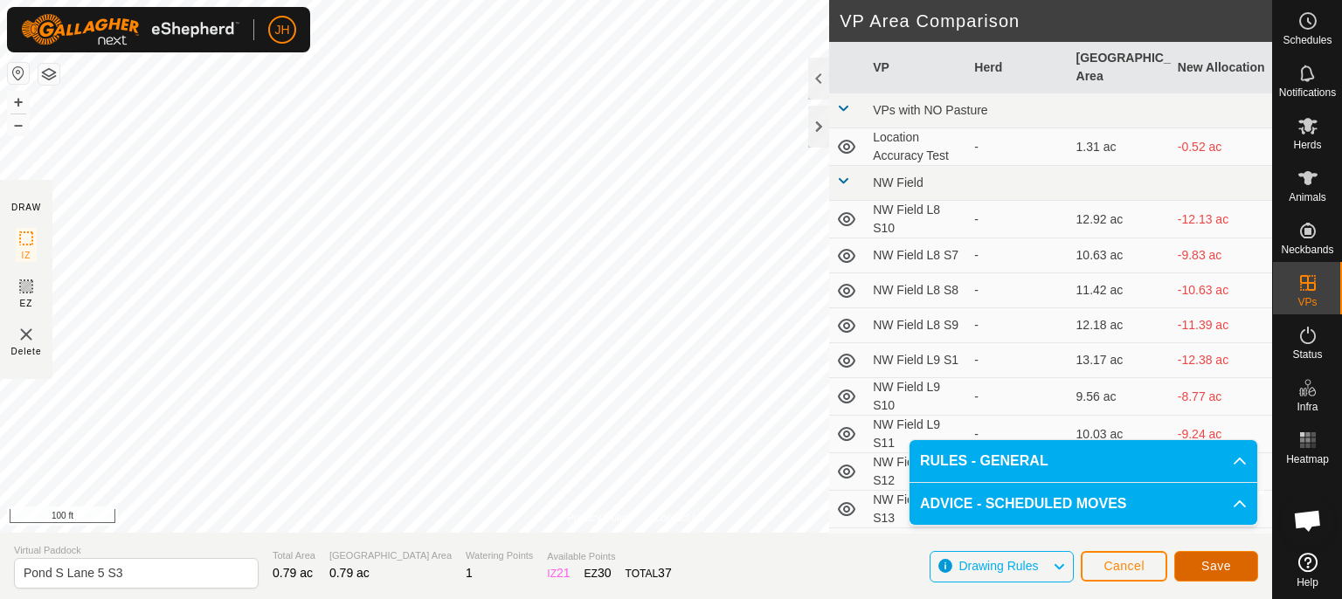
click at [1204, 562] on span "Save" at bounding box center [1216, 566] width 30 height 14
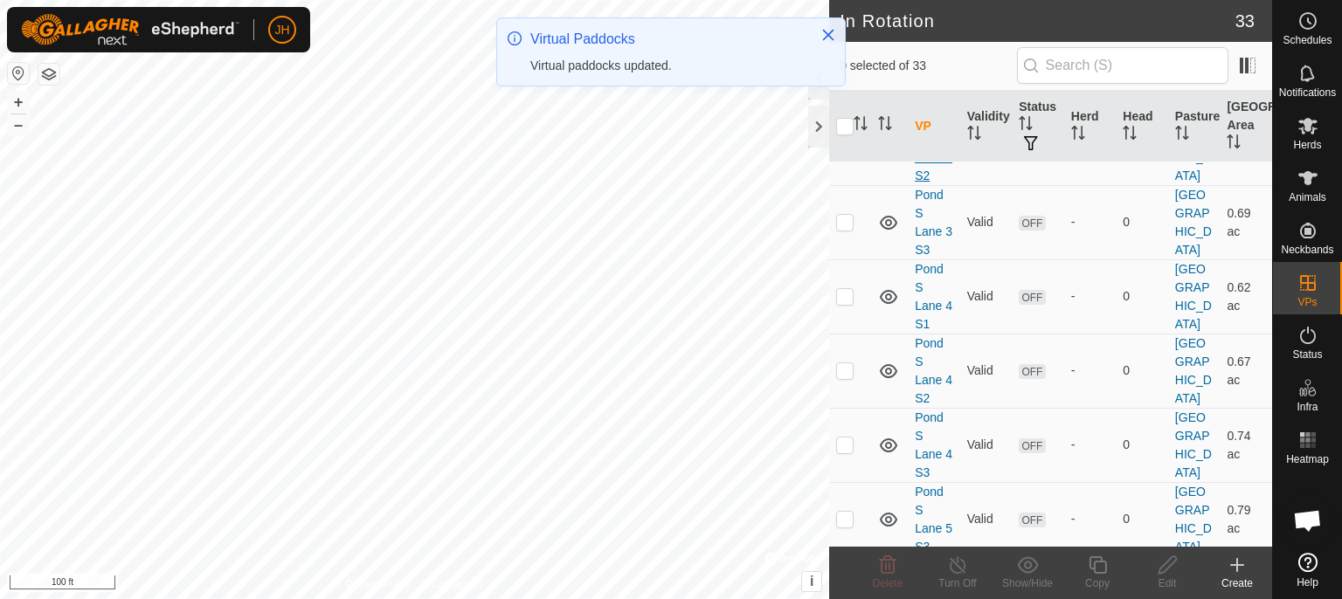
scroll to position [2251, 0]
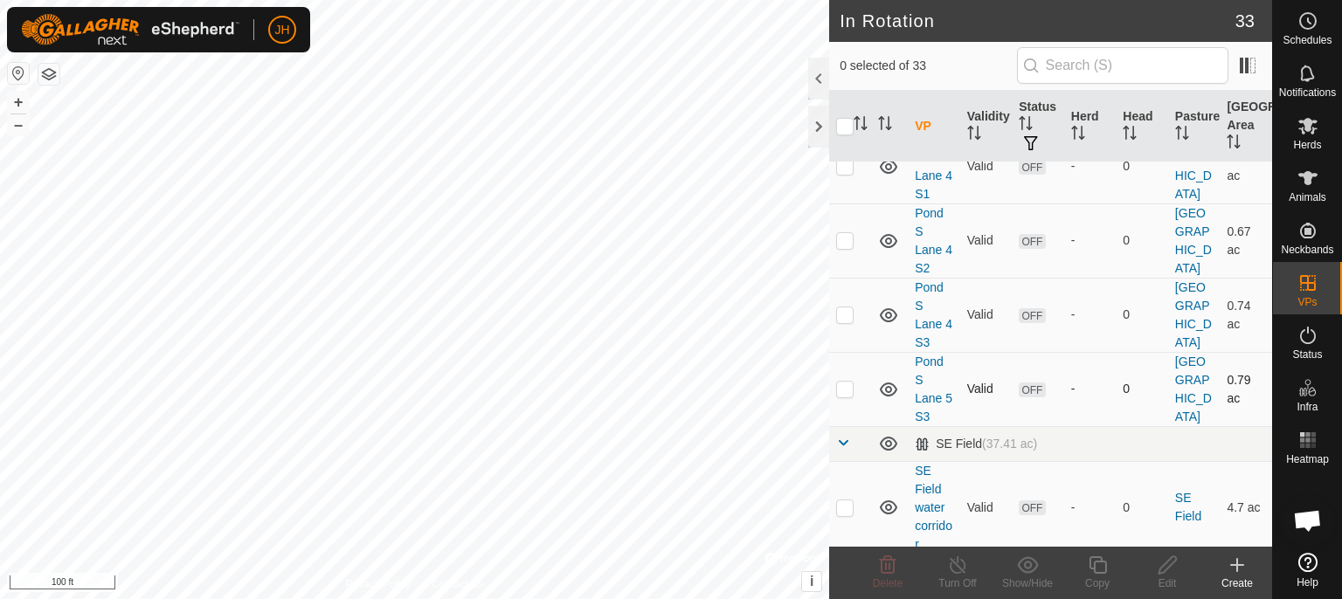
click at [841, 382] on p-checkbox at bounding box center [844, 389] width 17 height 14
checkbox input "true"
click at [1099, 572] on icon at bounding box center [1098, 565] width 22 height 21
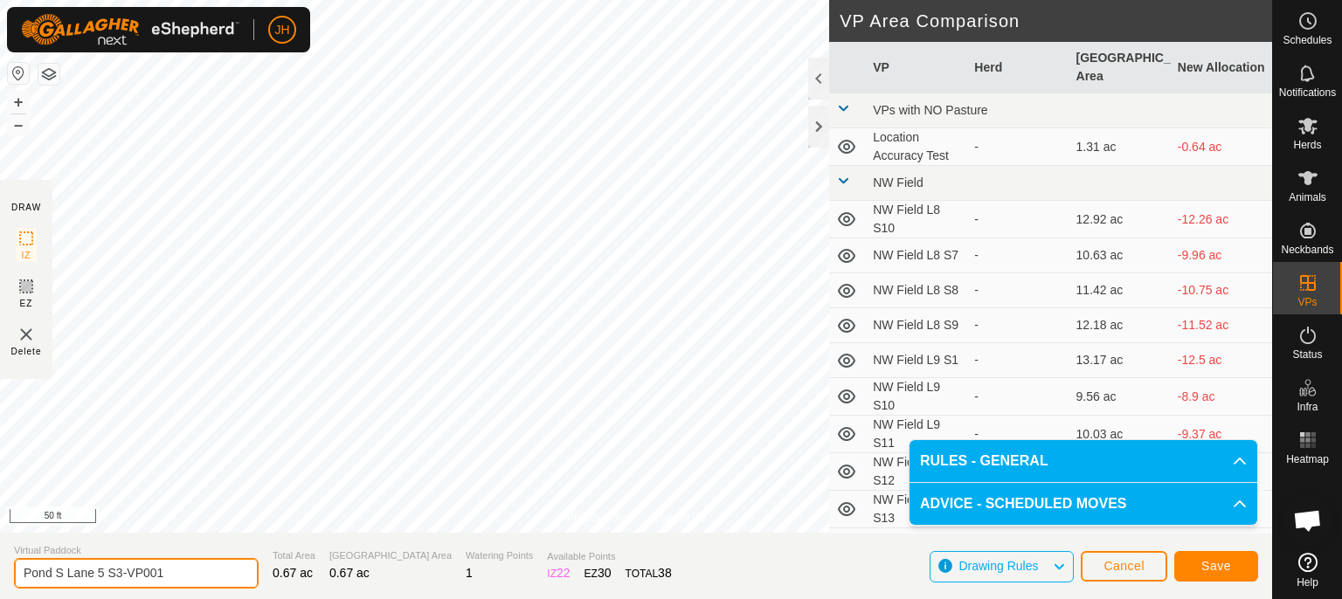
drag, startPoint x: 176, startPoint y: 574, endPoint x: 116, endPoint y: 584, distance: 61.2
click at [116, 584] on input "Pond S Lane 5 S3-VP001" at bounding box center [136, 573] width 245 height 31
type input "Pond S Lane 5 S1"
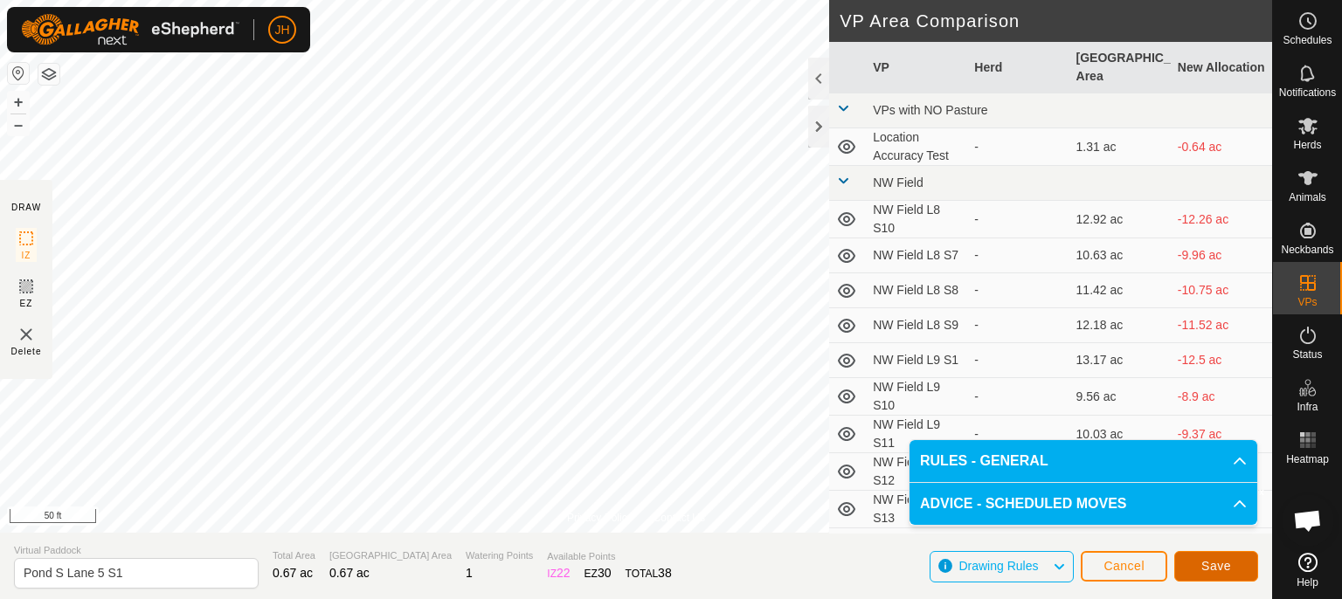
click at [1218, 568] on span "Save" at bounding box center [1216, 566] width 30 height 14
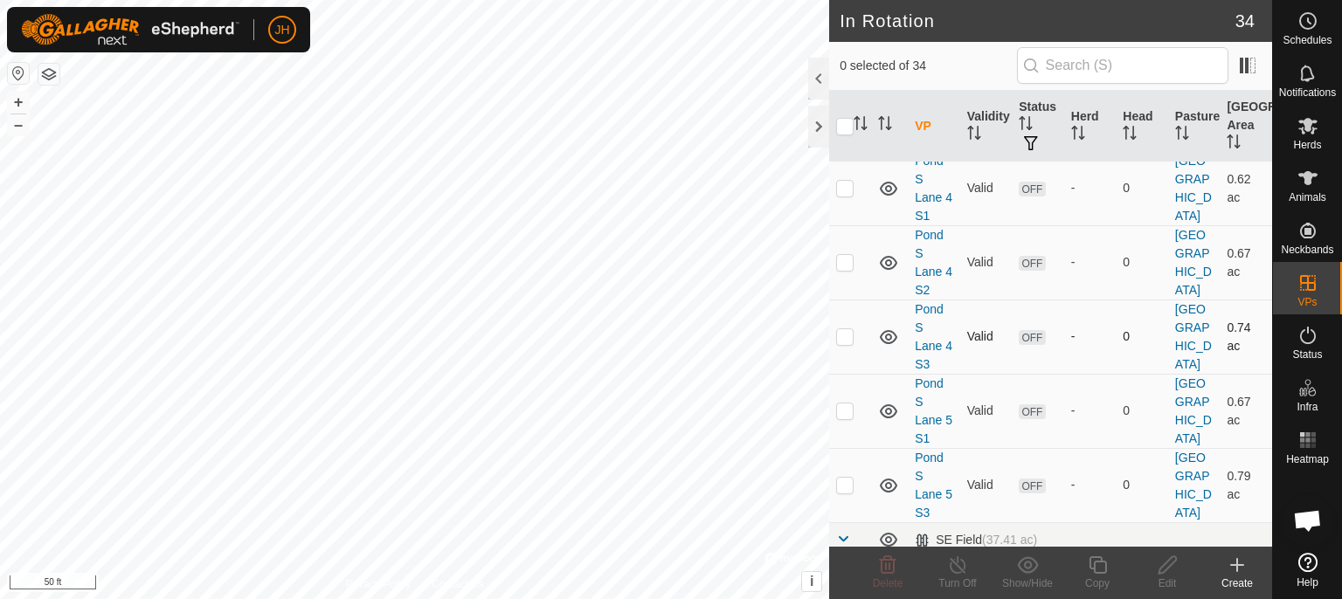
scroll to position [2306, 0]
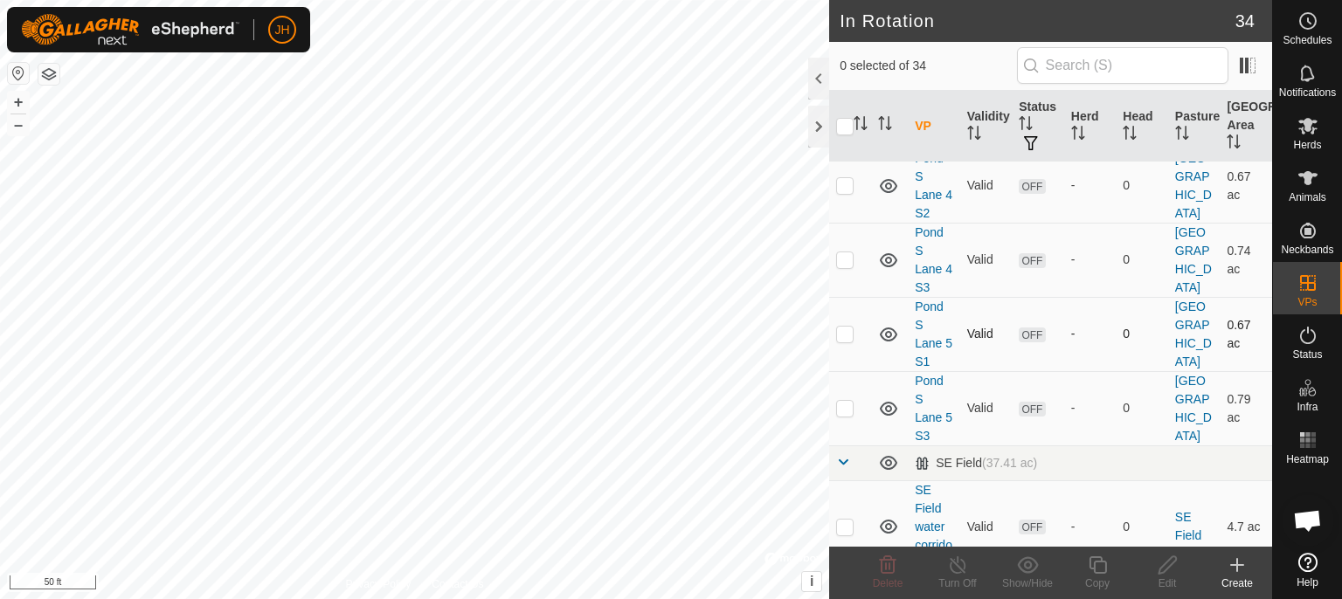
click at [842, 327] on p-checkbox at bounding box center [844, 334] width 17 height 14
checkbox input "true"
click at [1105, 568] on icon at bounding box center [1096, 564] width 17 height 17
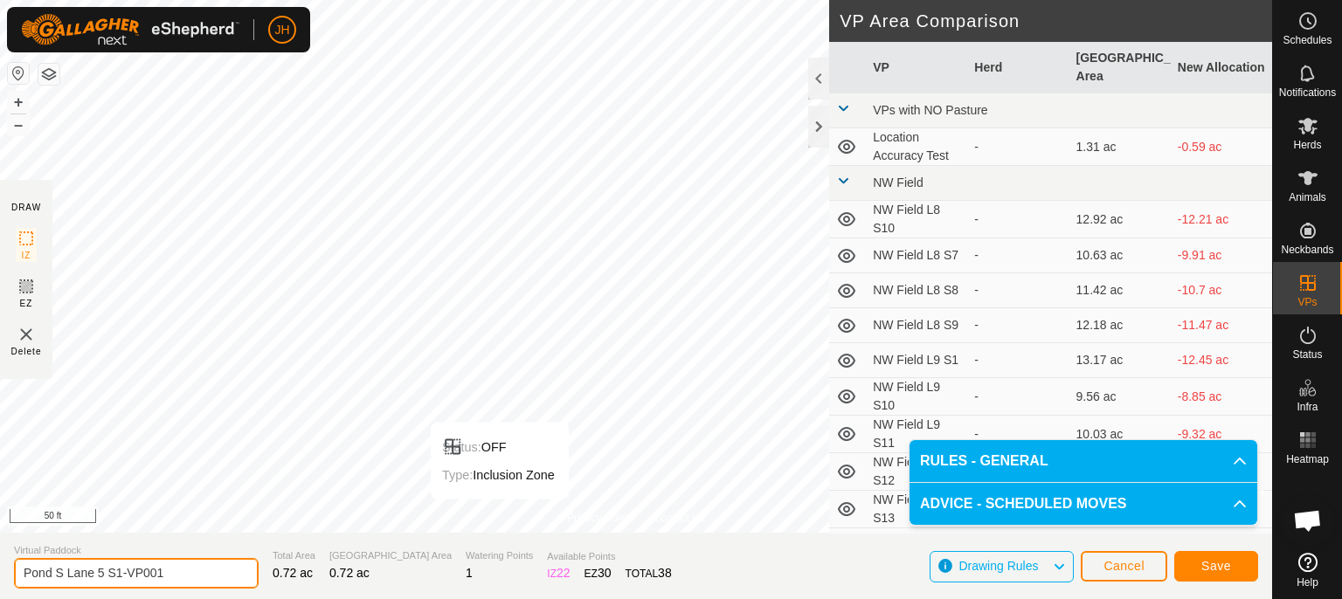
drag, startPoint x: 174, startPoint y: 571, endPoint x: 117, endPoint y: 572, distance: 56.8
click at [117, 572] on input "Pond S Lane 5 S1-VP001" at bounding box center [136, 573] width 245 height 31
type input "Pond S Lane 5 S2"
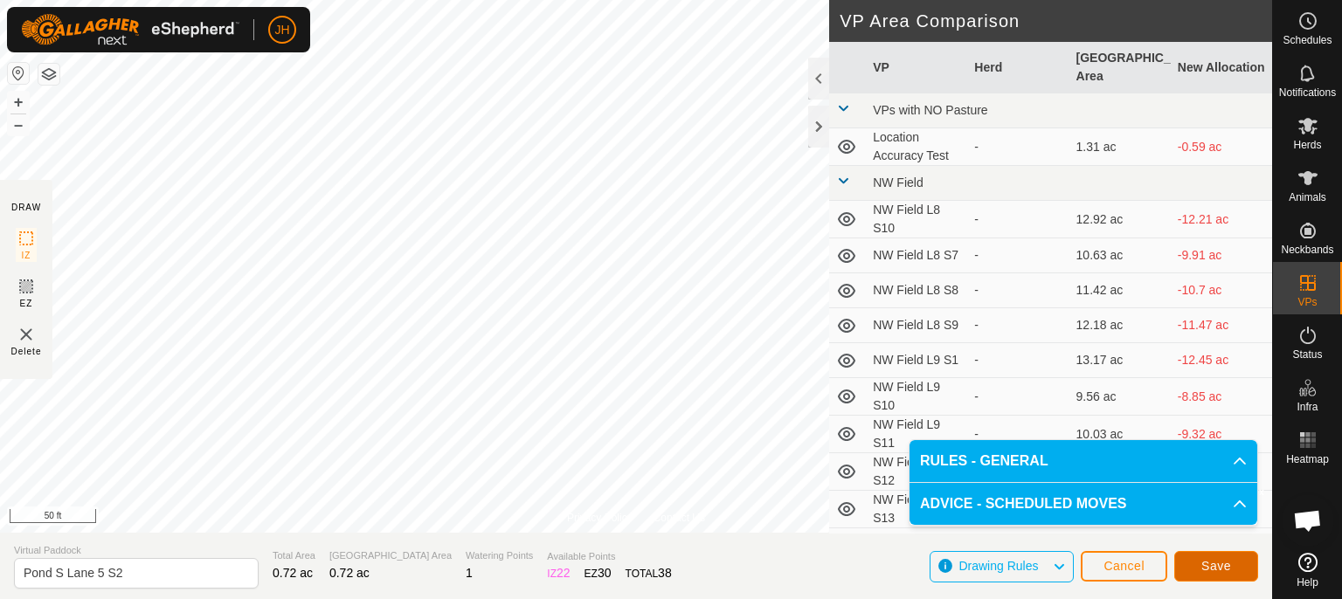
click at [1218, 569] on span "Save" at bounding box center [1216, 566] width 30 height 14
